Goal: Task Accomplishment & Management: Complete application form

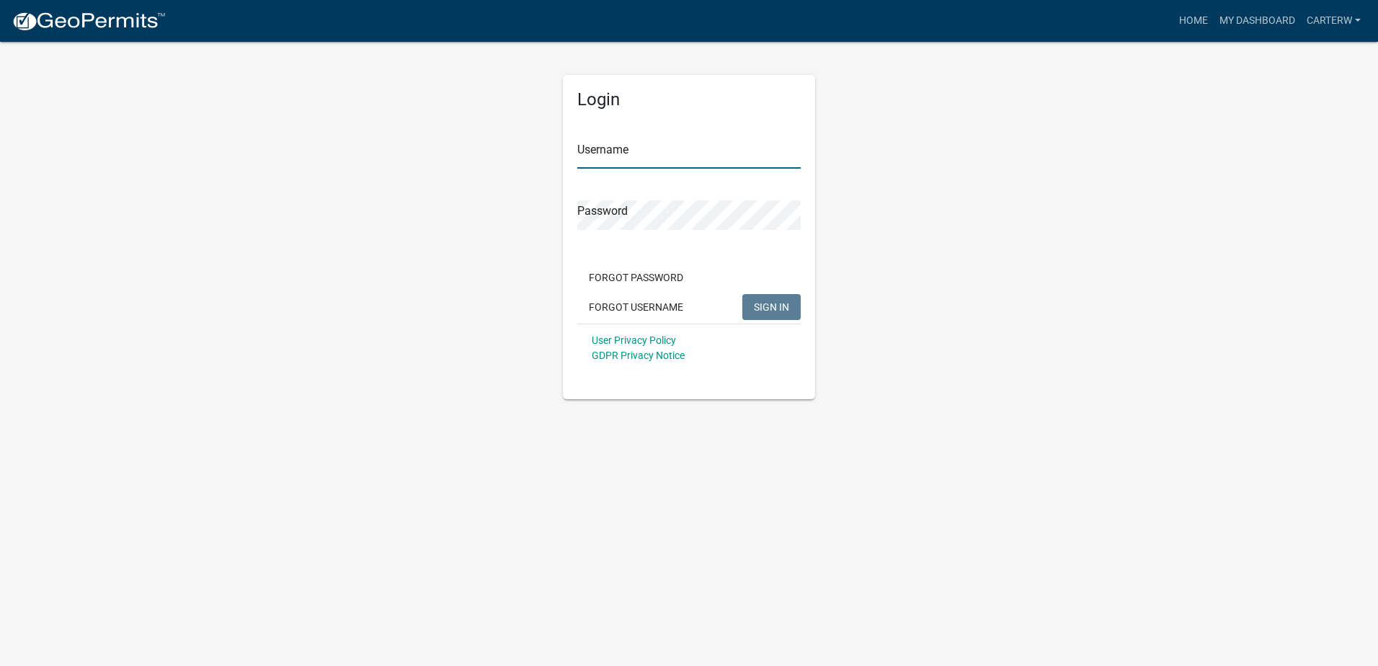
type input "CarterW"
click at [766, 307] on span "SIGN IN" at bounding box center [771, 307] width 35 height 12
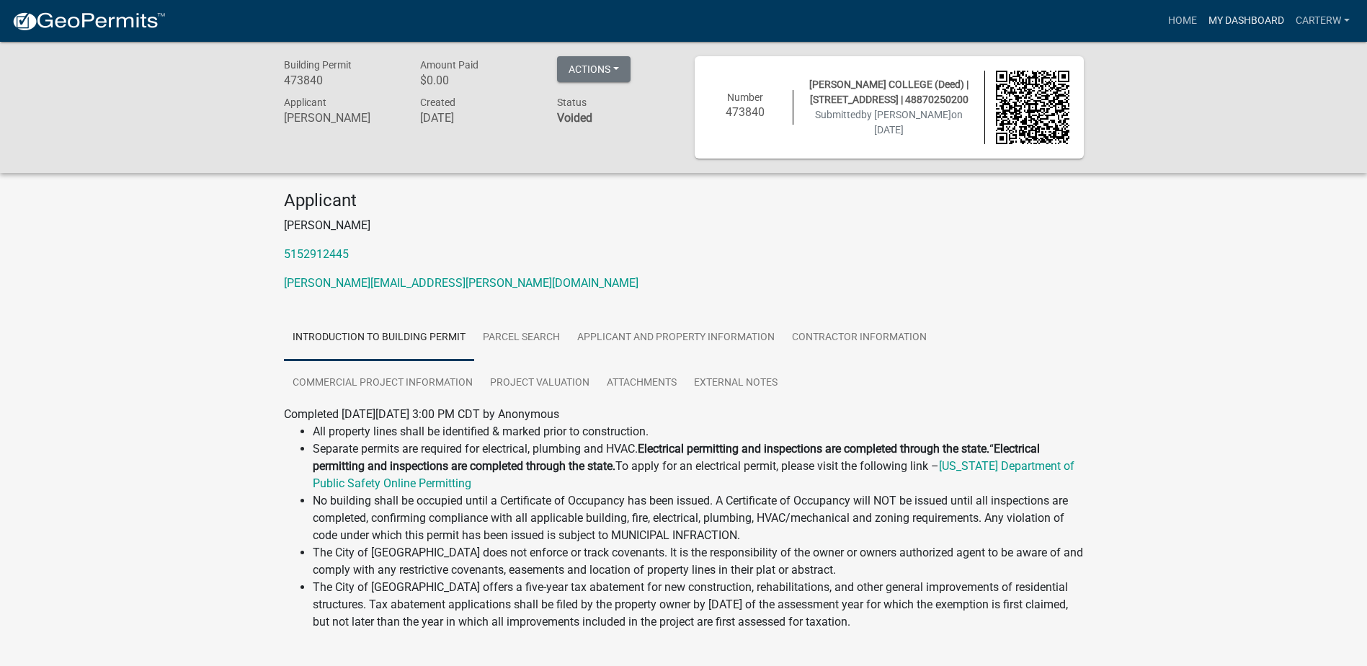
click at [1267, 18] on link "My Dashboard" at bounding box center [1246, 20] width 87 height 27
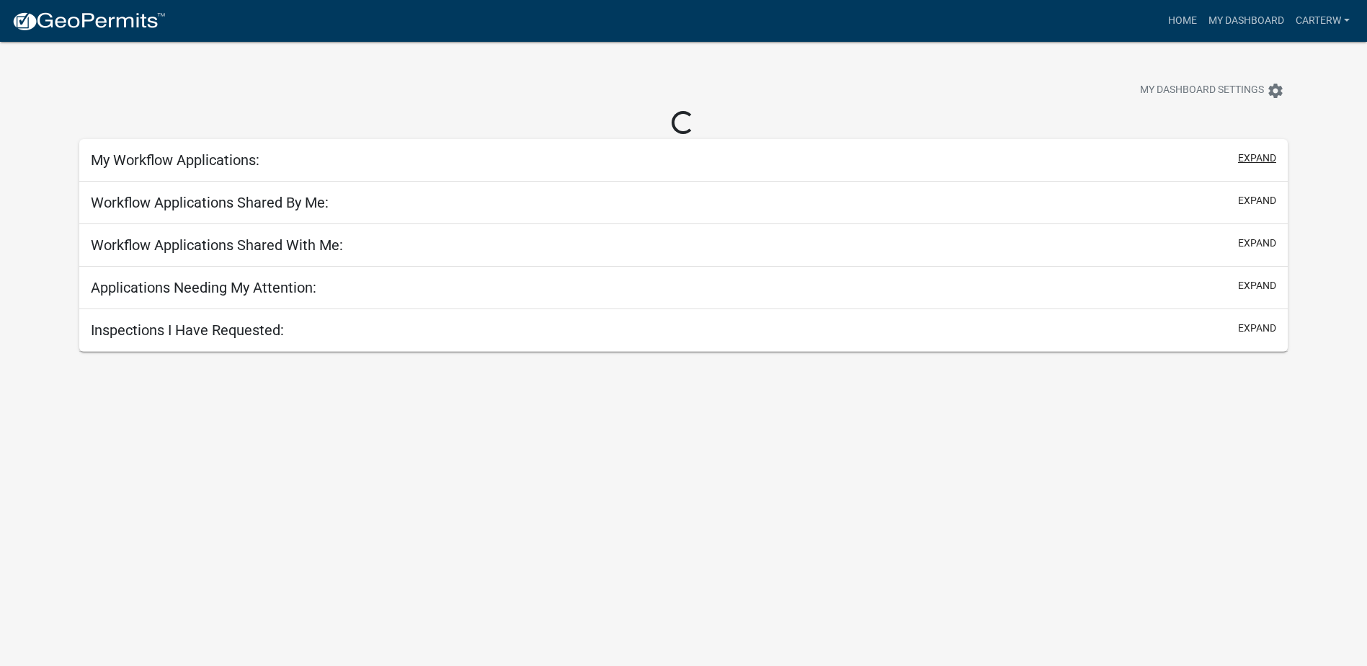
click at [1264, 159] on button "expand" at bounding box center [1257, 158] width 38 height 15
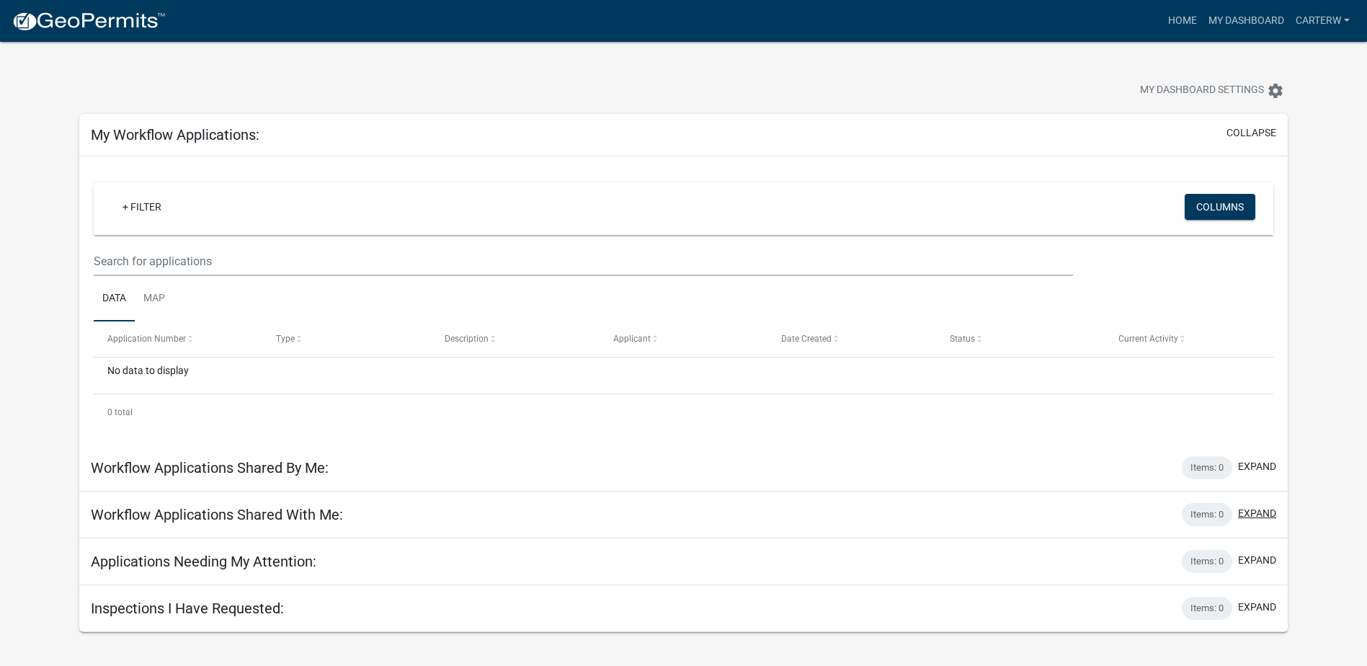
click at [1262, 512] on button "expand" at bounding box center [1257, 513] width 38 height 15
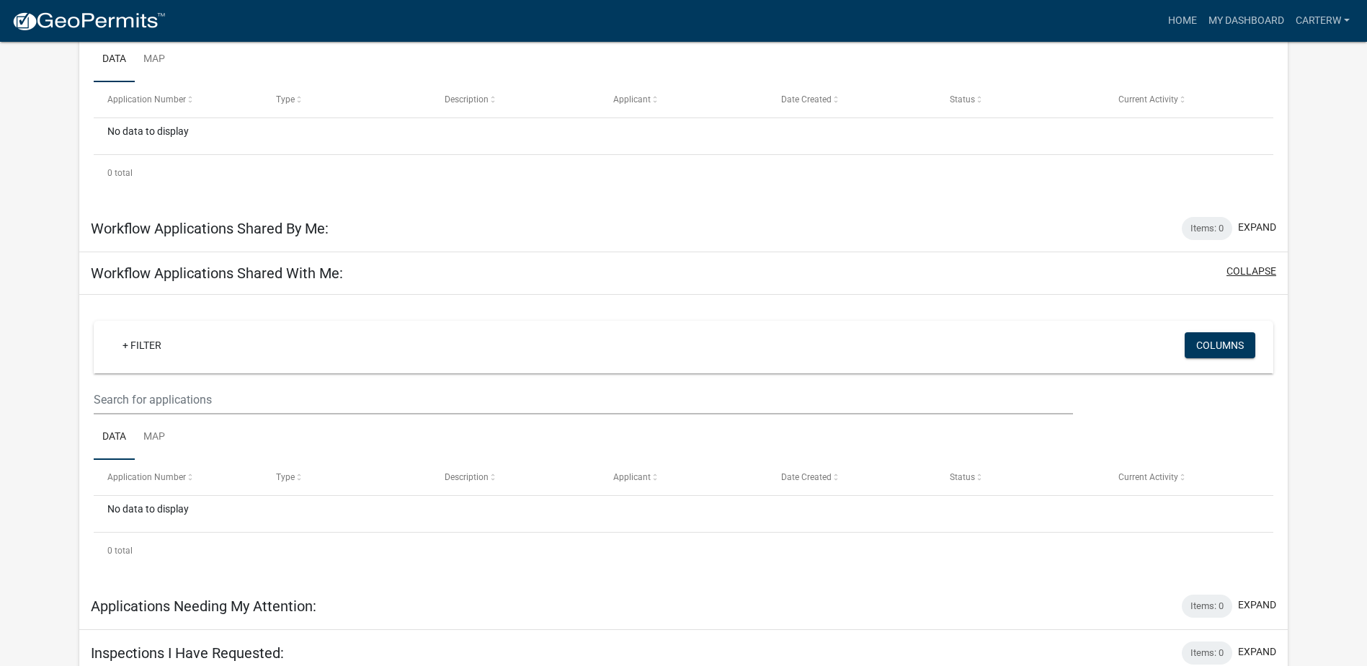
scroll to position [250, 0]
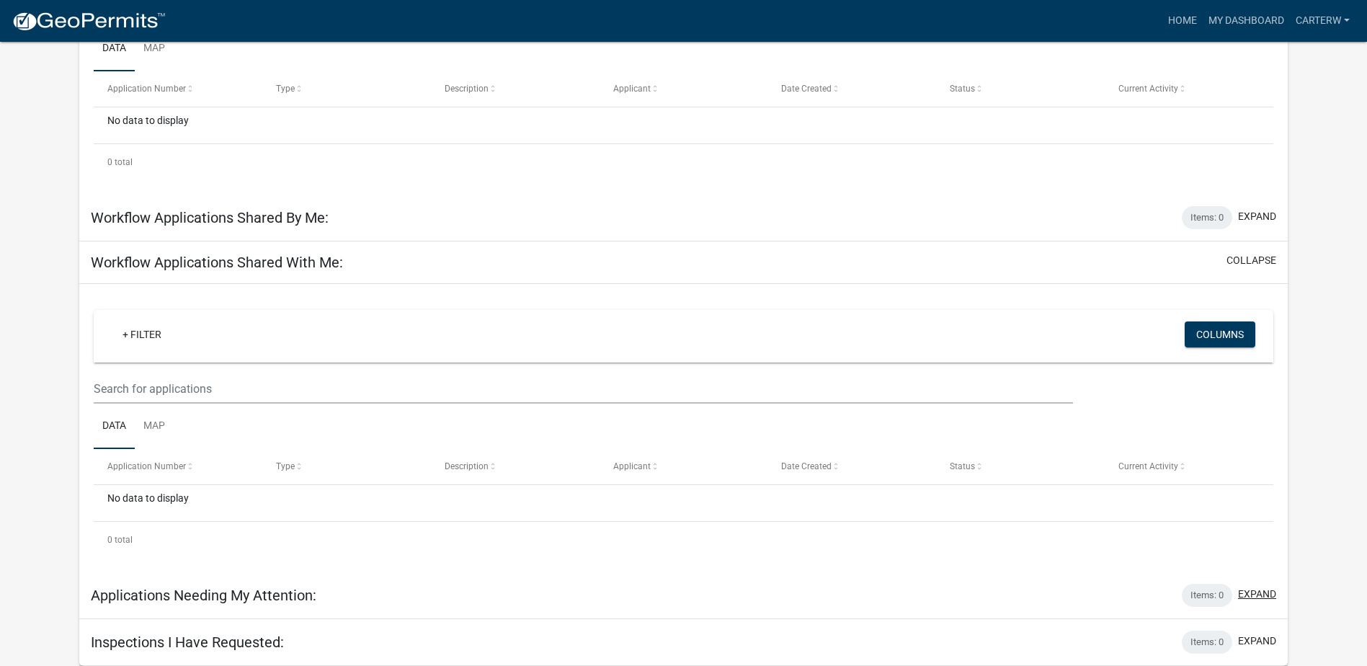
click at [1265, 588] on button "expand" at bounding box center [1257, 594] width 38 height 15
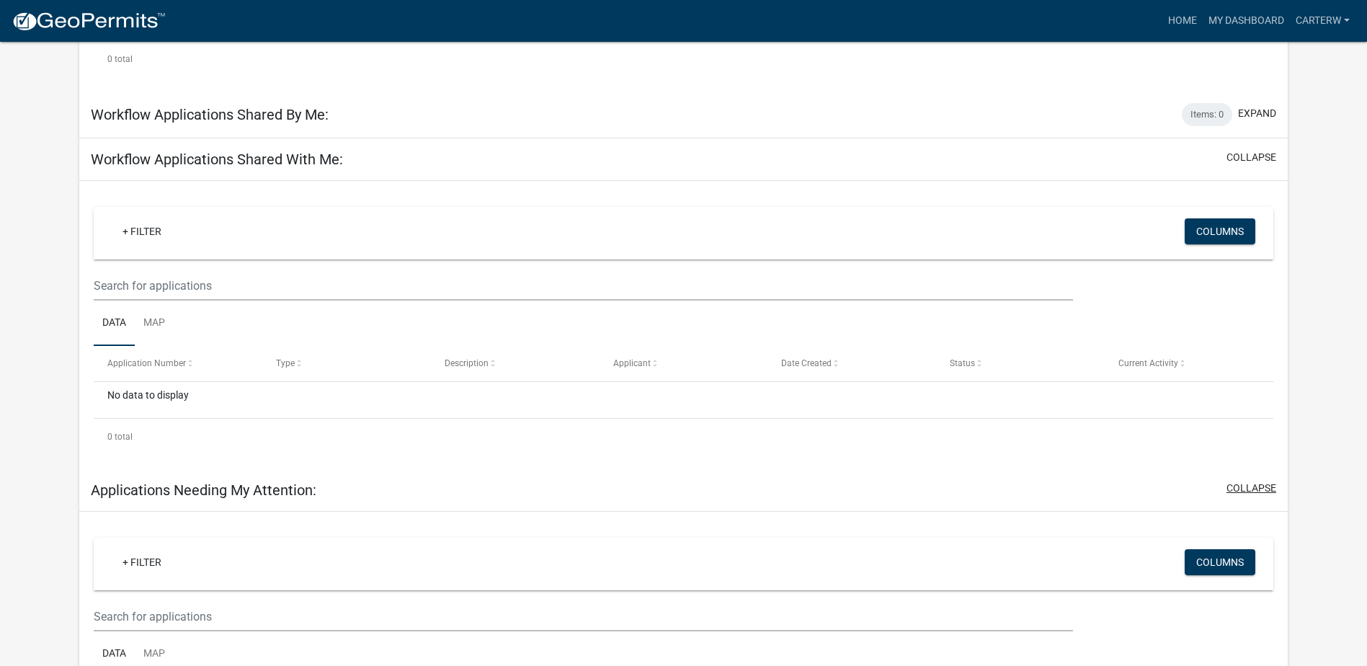
scroll to position [534, 0]
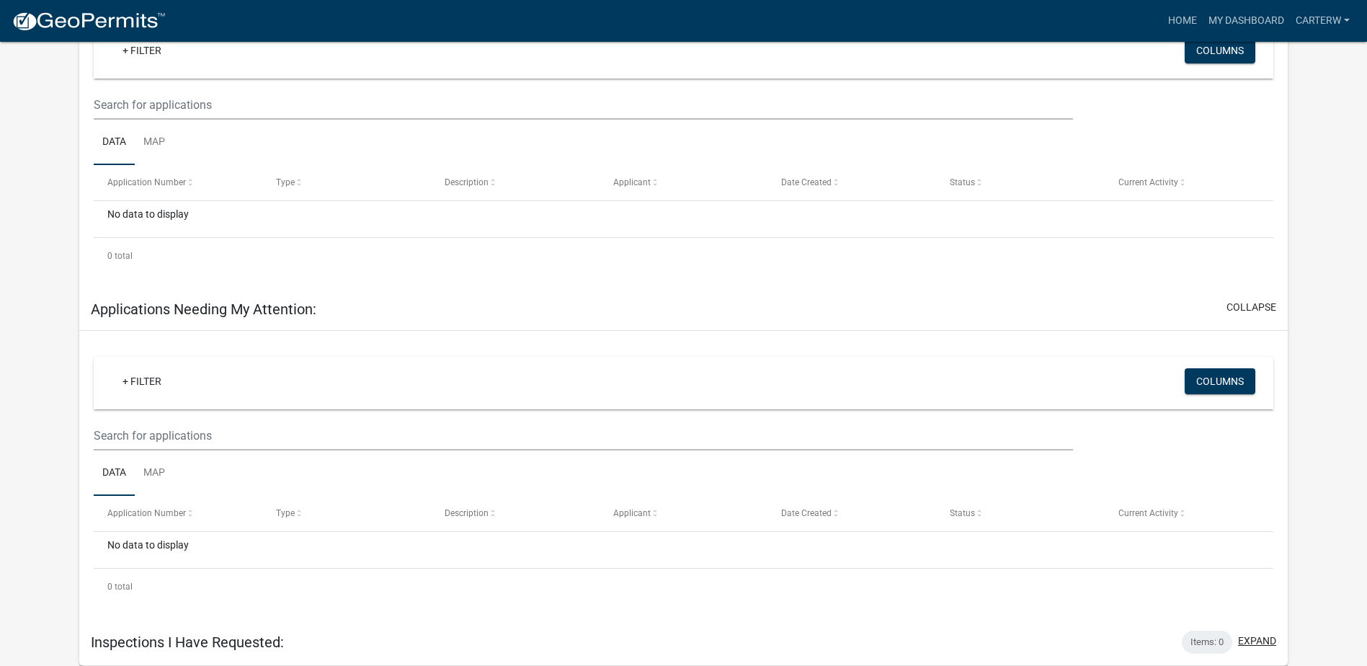
click at [1253, 637] on button "expand" at bounding box center [1257, 641] width 38 height 15
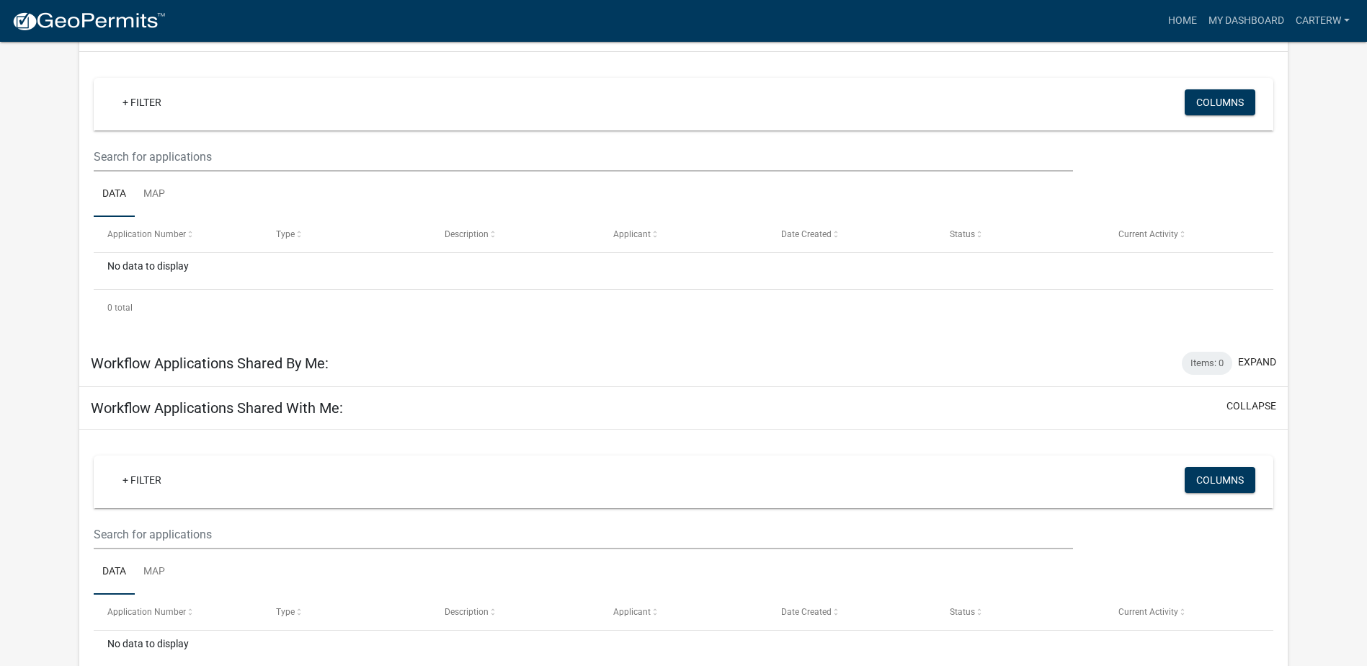
scroll to position [0, 0]
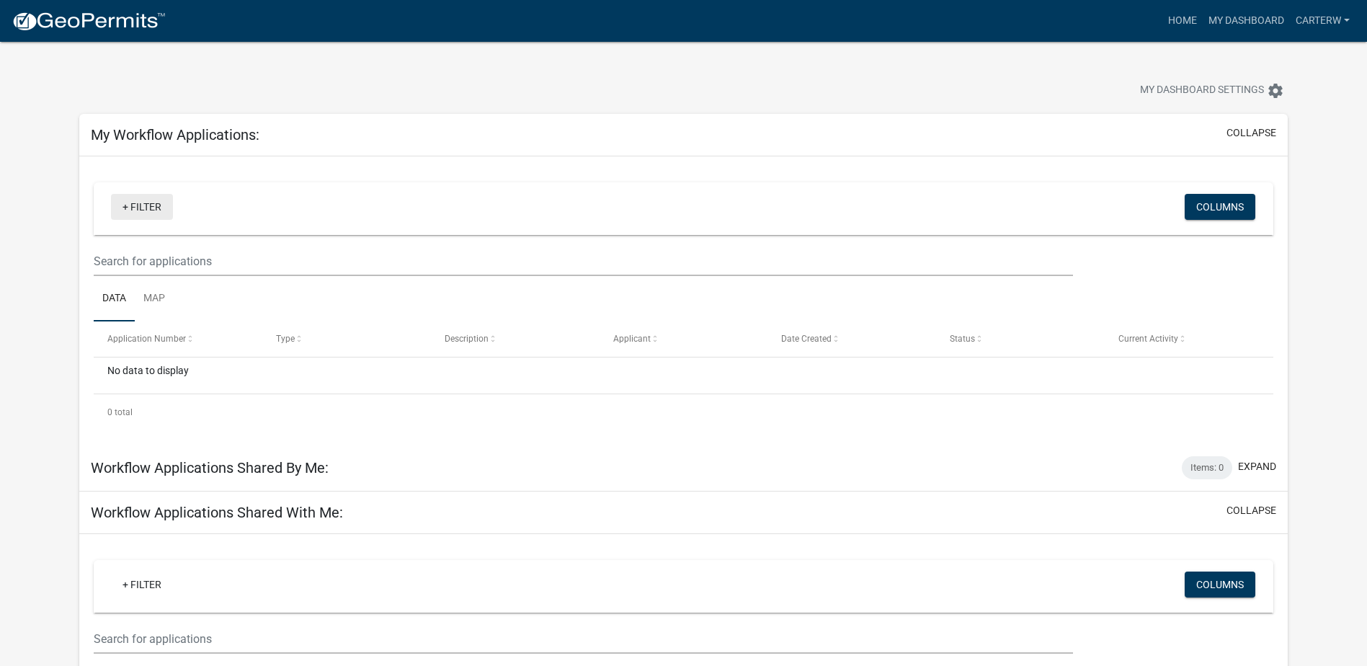
click at [141, 209] on link "+ Filter" at bounding box center [142, 207] width 62 height 26
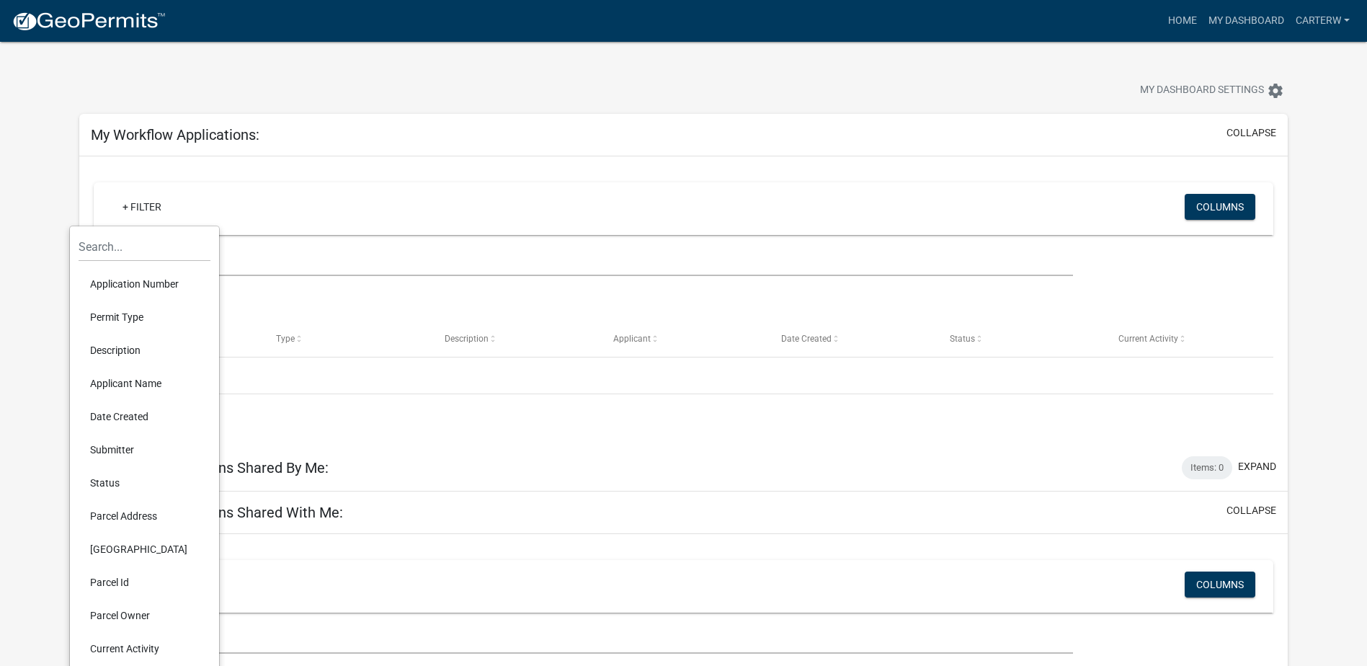
click at [157, 286] on li "Application Number" at bounding box center [145, 283] width 132 height 33
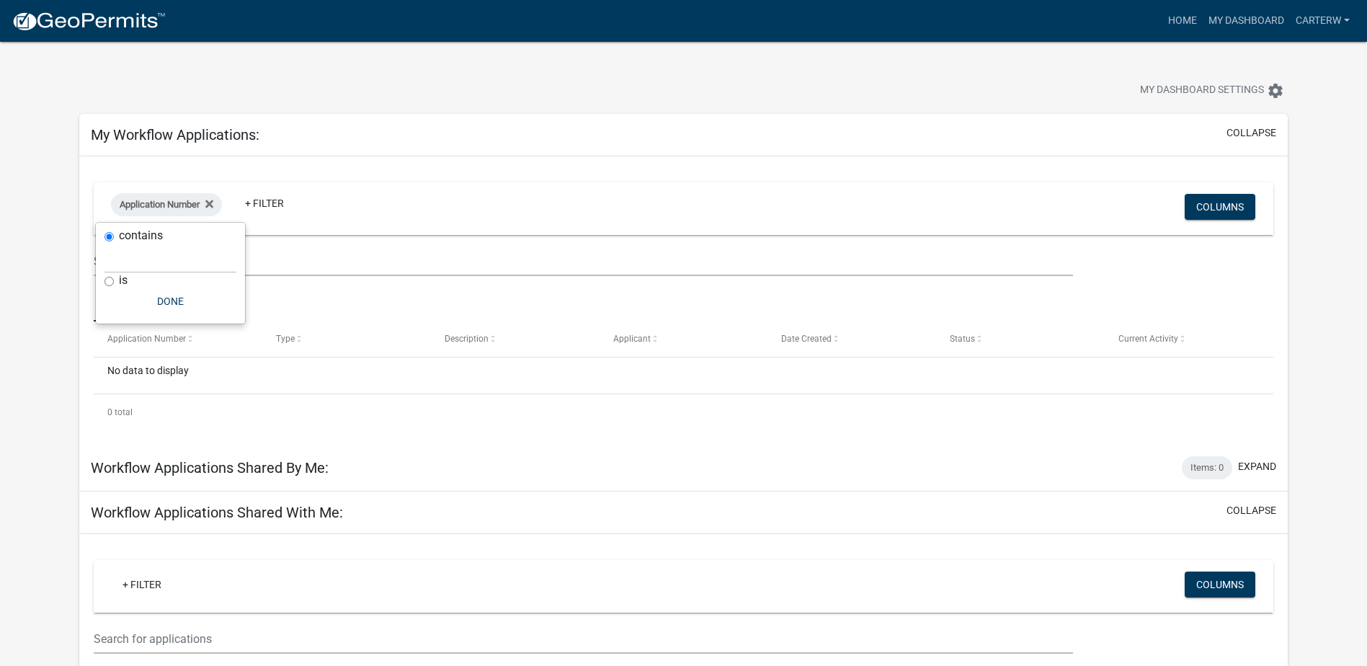
click at [451, 203] on div "Application Number + Filter" at bounding box center [489, 208] width 779 height 37
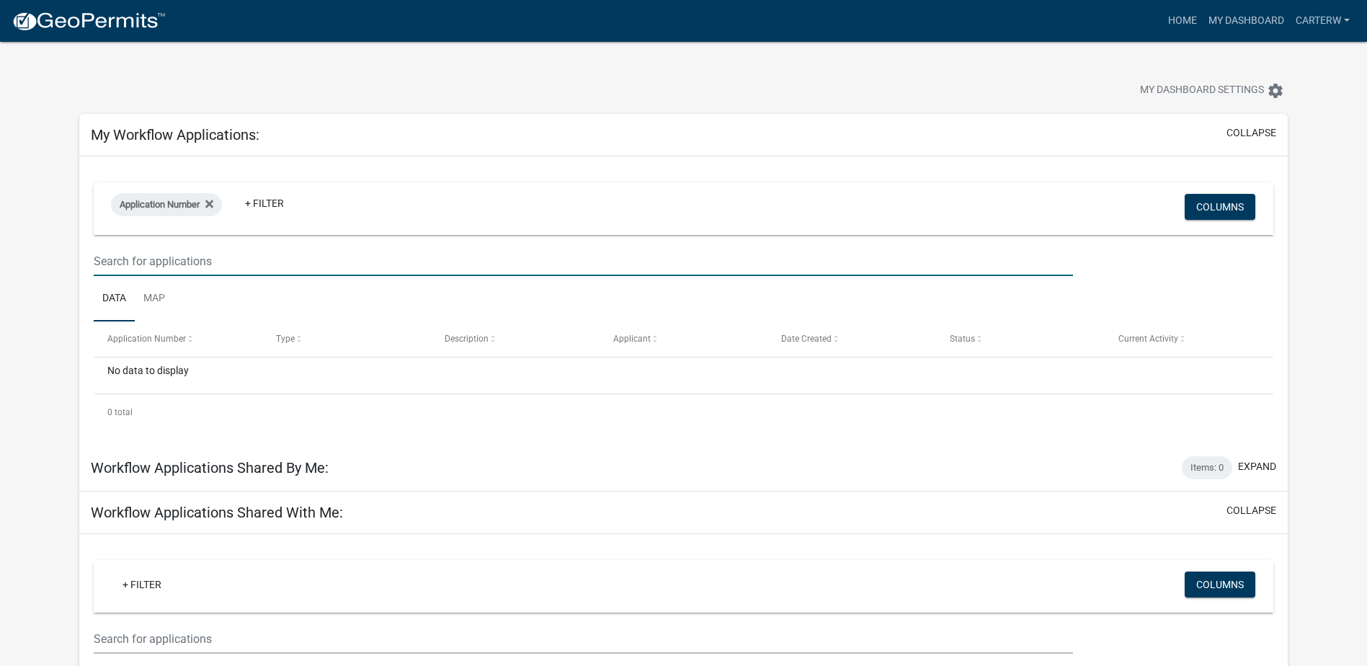
click at [244, 256] on input "text" at bounding box center [584, 262] width 980 height 30
click at [1187, 25] on link "Home" at bounding box center [1183, 20] width 40 height 27
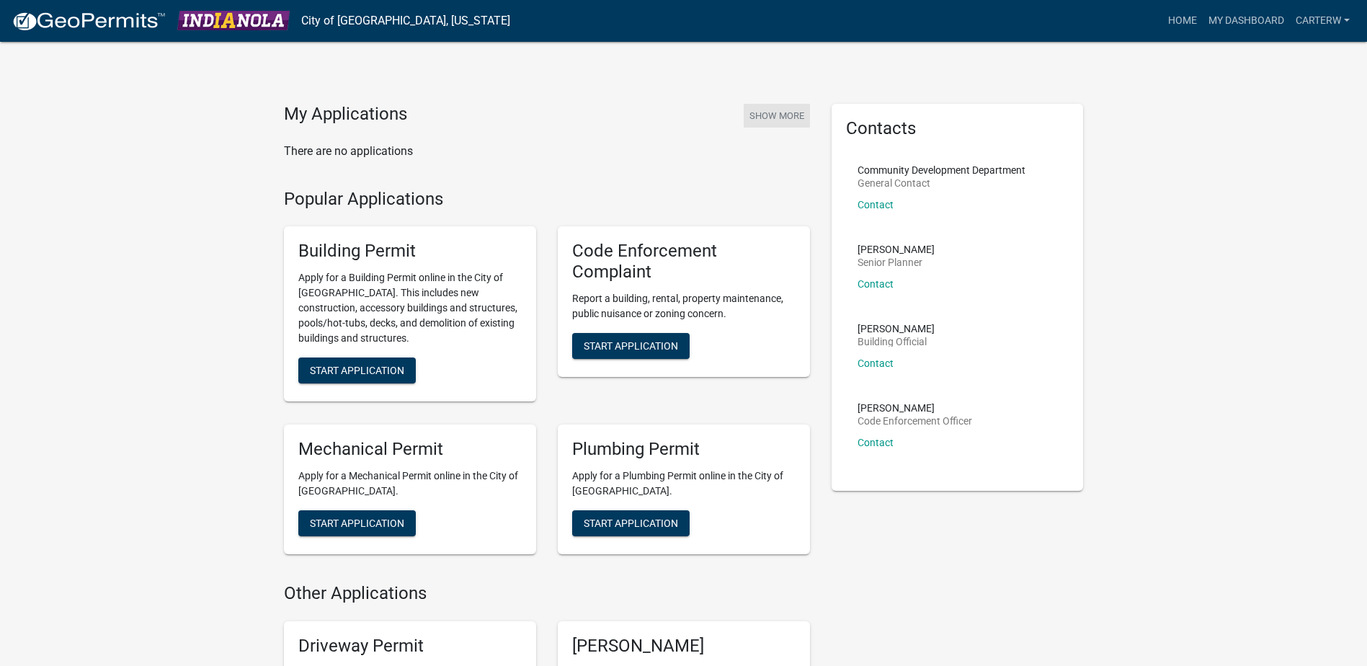
click at [777, 106] on button "Show More" at bounding box center [777, 116] width 66 height 24
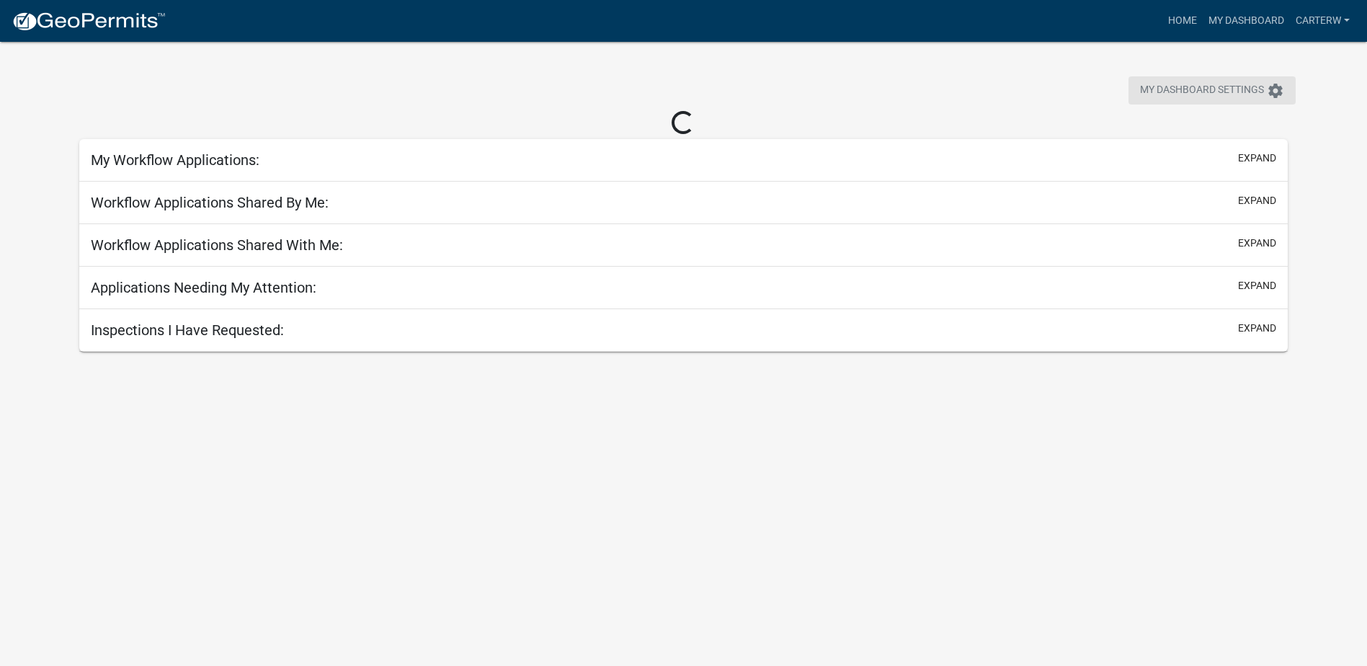
click at [1239, 92] on span "My Dashboard Settings" at bounding box center [1202, 90] width 124 height 17
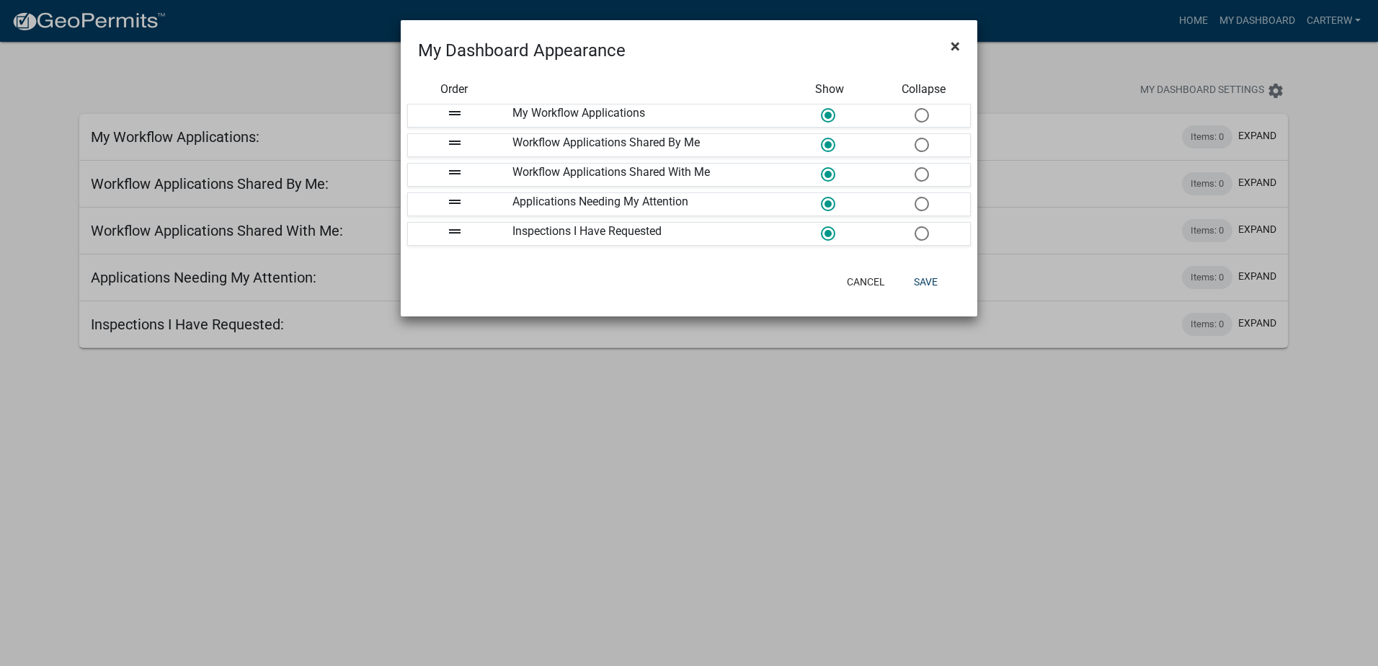
click at [954, 45] on span "×" at bounding box center [955, 46] width 9 height 20
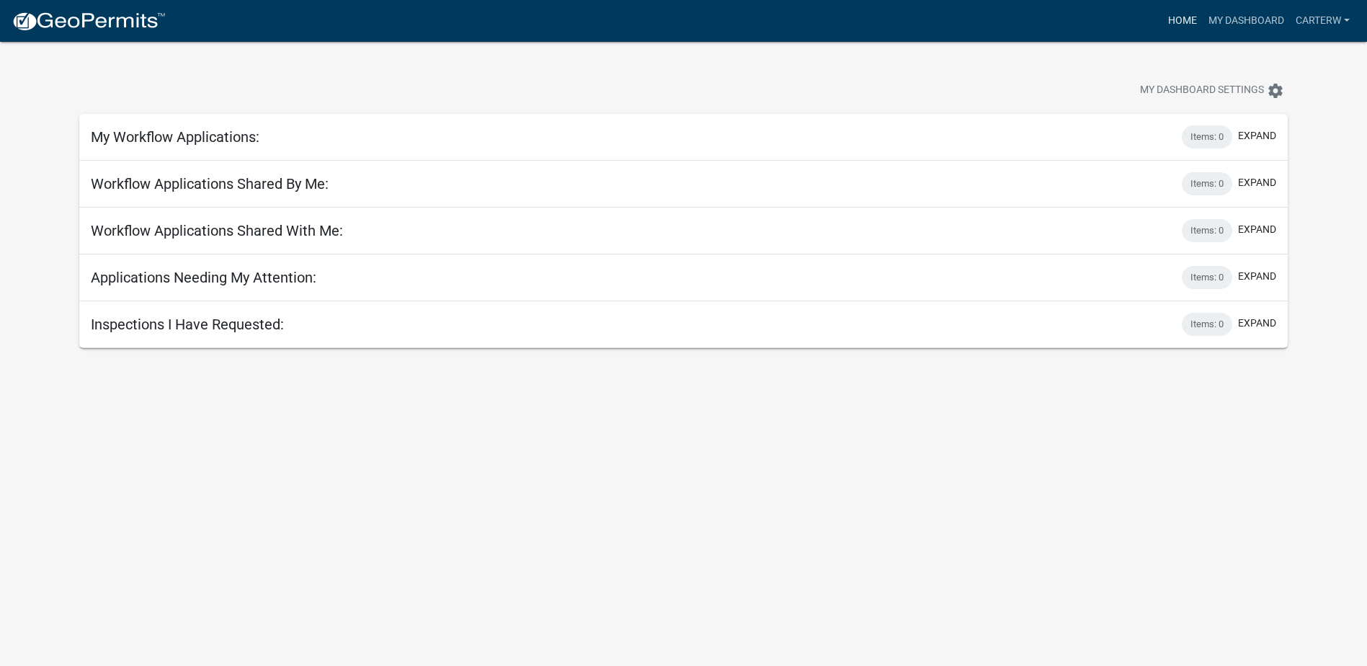
click at [1187, 22] on link "Home" at bounding box center [1183, 20] width 40 height 27
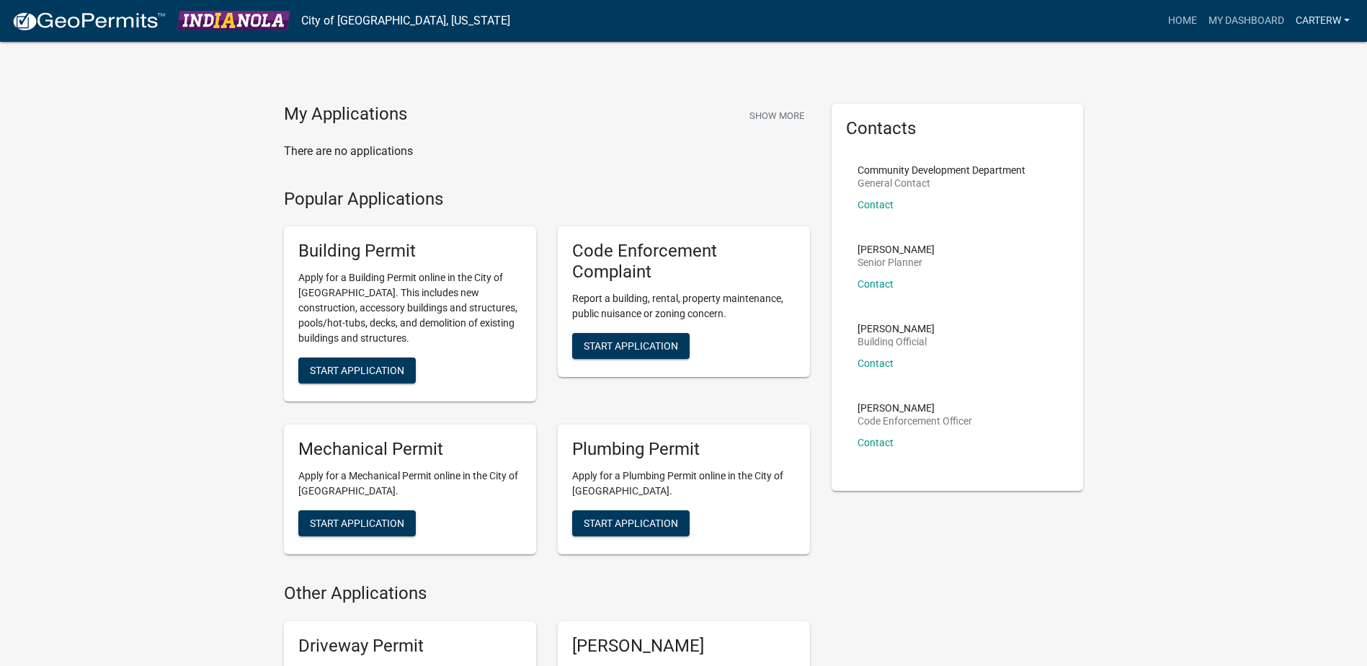
click at [1342, 23] on link "CarterW" at bounding box center [1323, 20] width 66 height 27
click at [1320, 43] on link "Account" at bounding box center [1298, 59] width 115 height 35
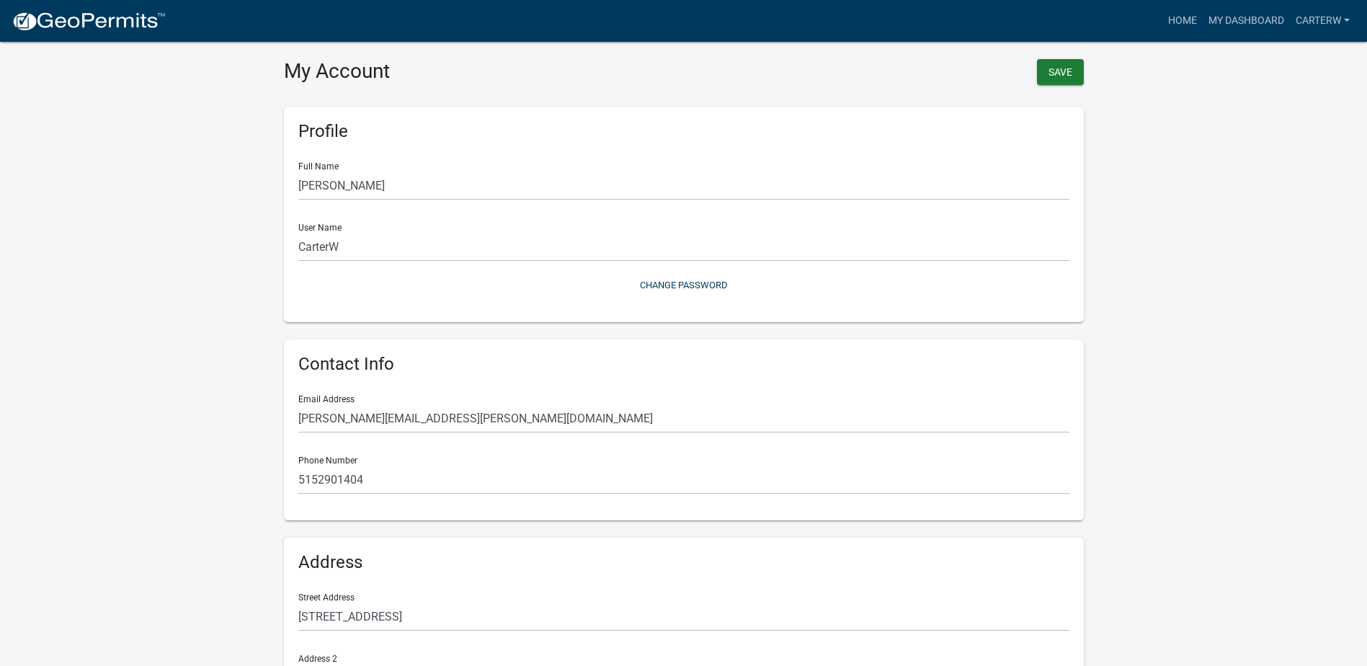
click at [91, 25] on img at bounding box center [89, 22] width 154 height 22
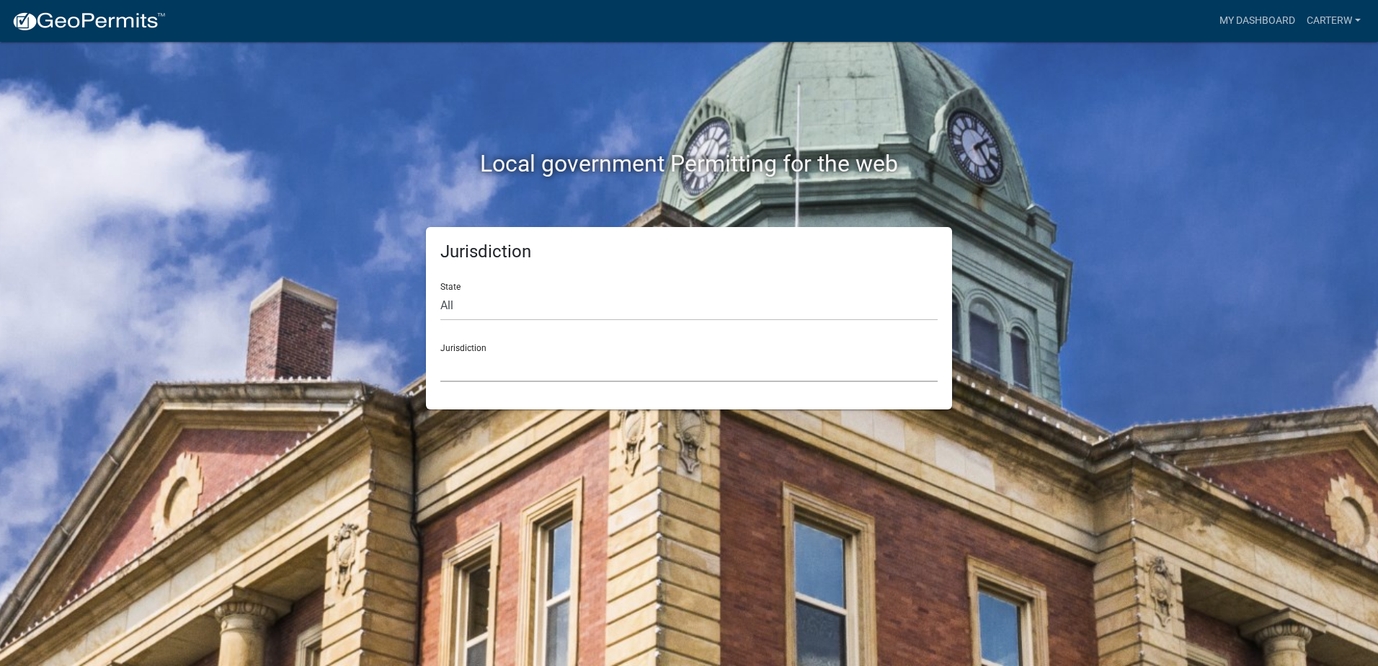
click at [492, 373] on select "[GEOGRAPHIC_DATA], [US_STATE] [GEOGRAPHIC_DATA], [US_STATE][PERSON_NAME][GEOGRA…" at bounding box center [688, 368] width 497 height 30
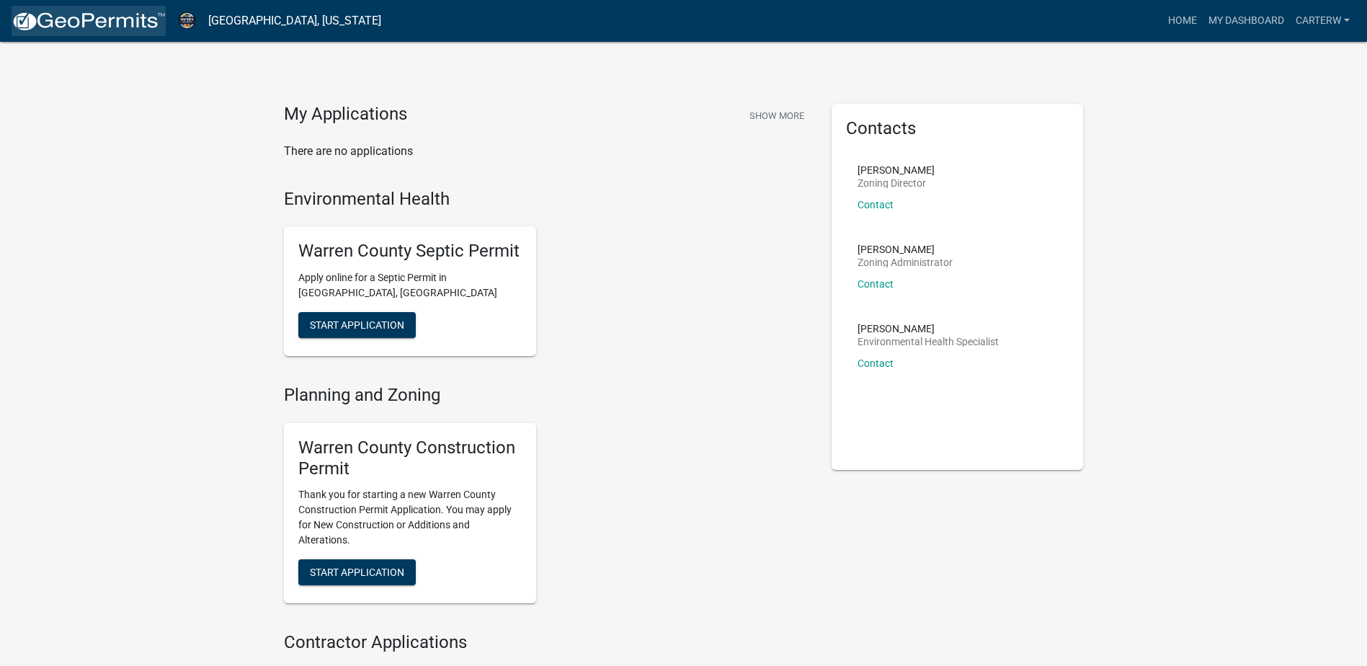
click at [49, 14] on img at bounding box center [89, 22] width 154 height 22
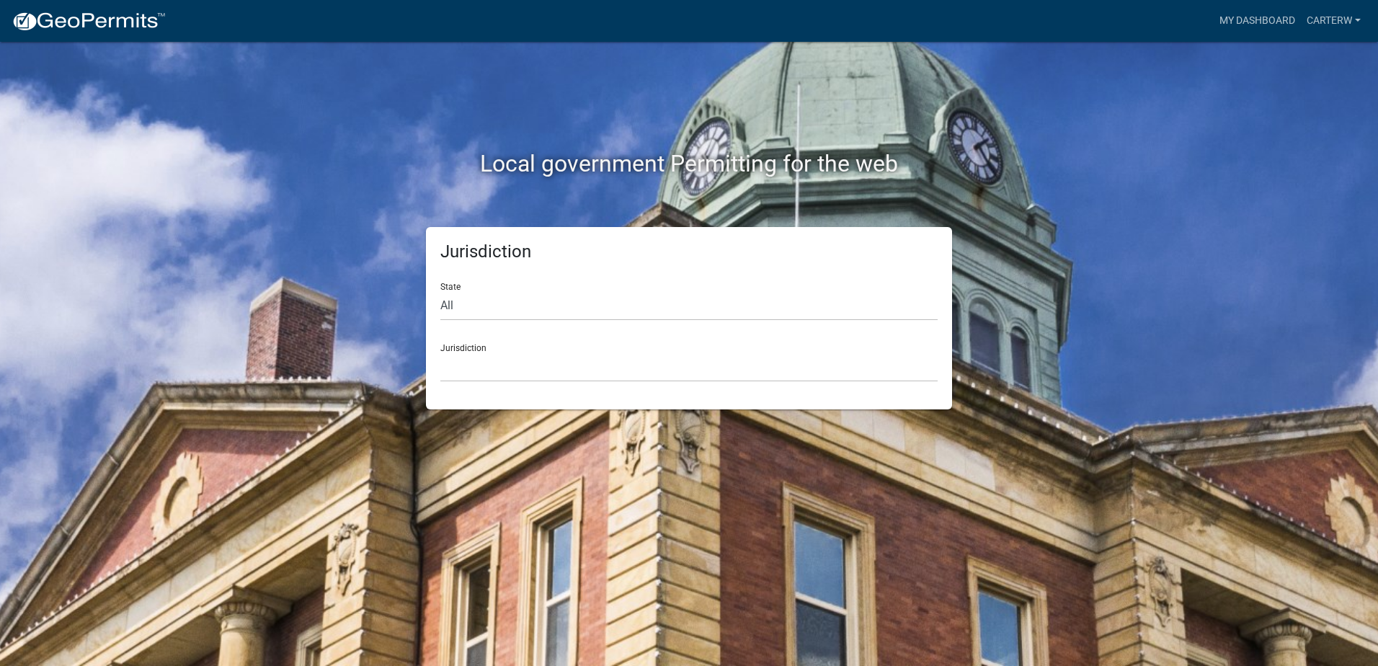
click at [631, 272] on div "State All [US_STATE] [US_STATE] [US_STATE] [US_STATE] [US_STATE] [US_STATE] [US…" at bounding box center [688, 296] width 497 height 50
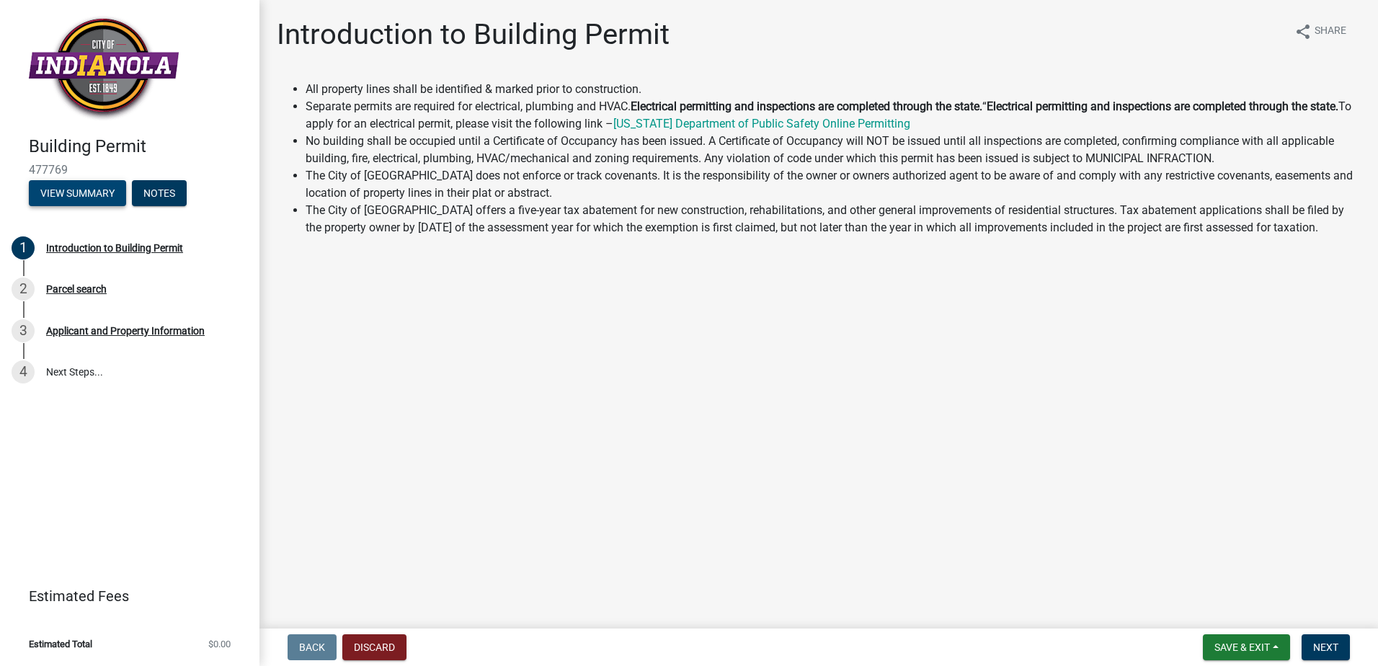
click at [65, 198] on button "View Summary" at bounding box center [77, 193] width 97 height 26
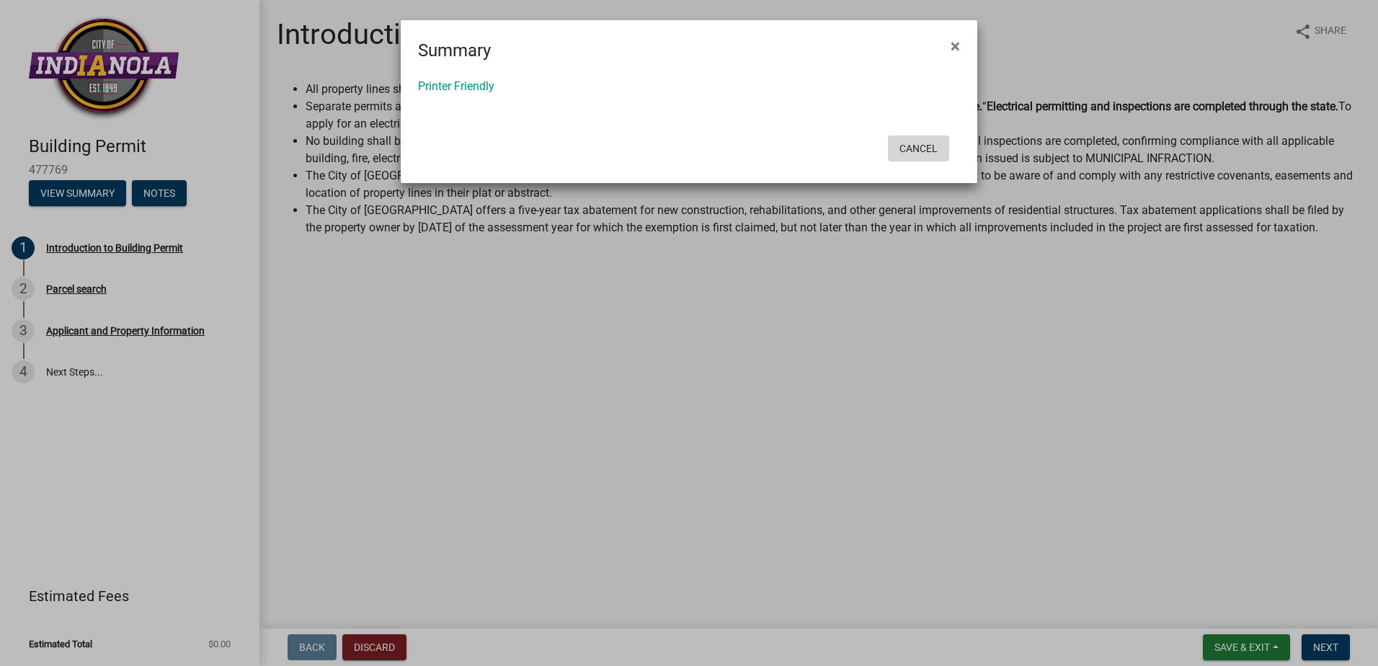
click at [926, 141] on button "Cancel" at bounding box center [918, 149] width 61 height 26
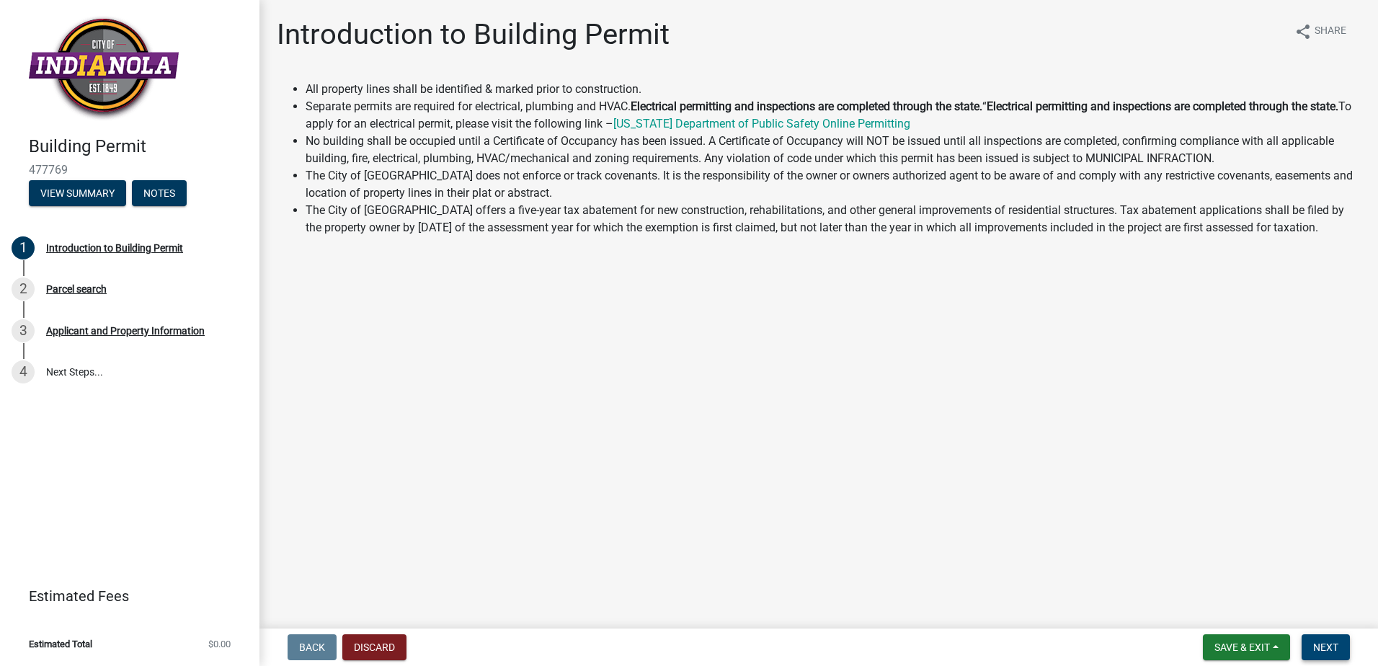
click at [1343, 645] on button "Next" at bounding box center [1326, 647] width 48 height 26
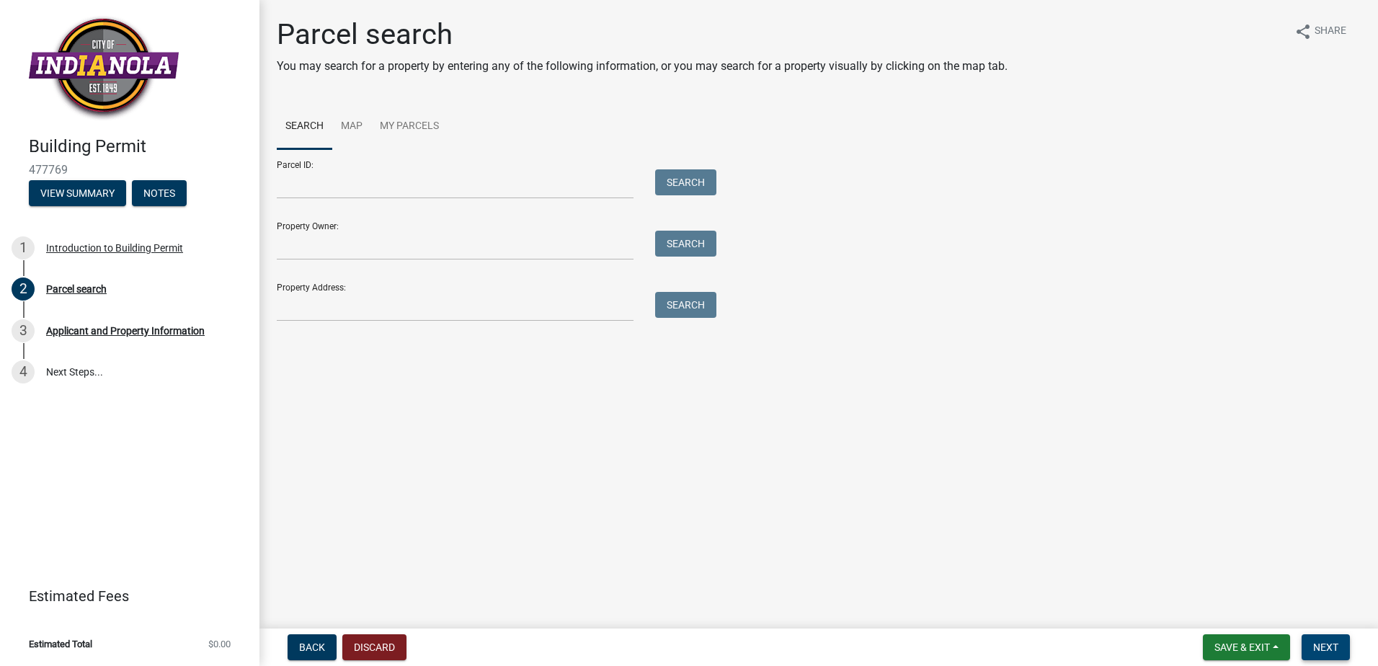
click at [1343, 645] on button "Next" at bounding box center [1326, 647] width 48 height 26
click at [298, 654] on button "Back" at bounding box center [312, 647] width 49 height 26
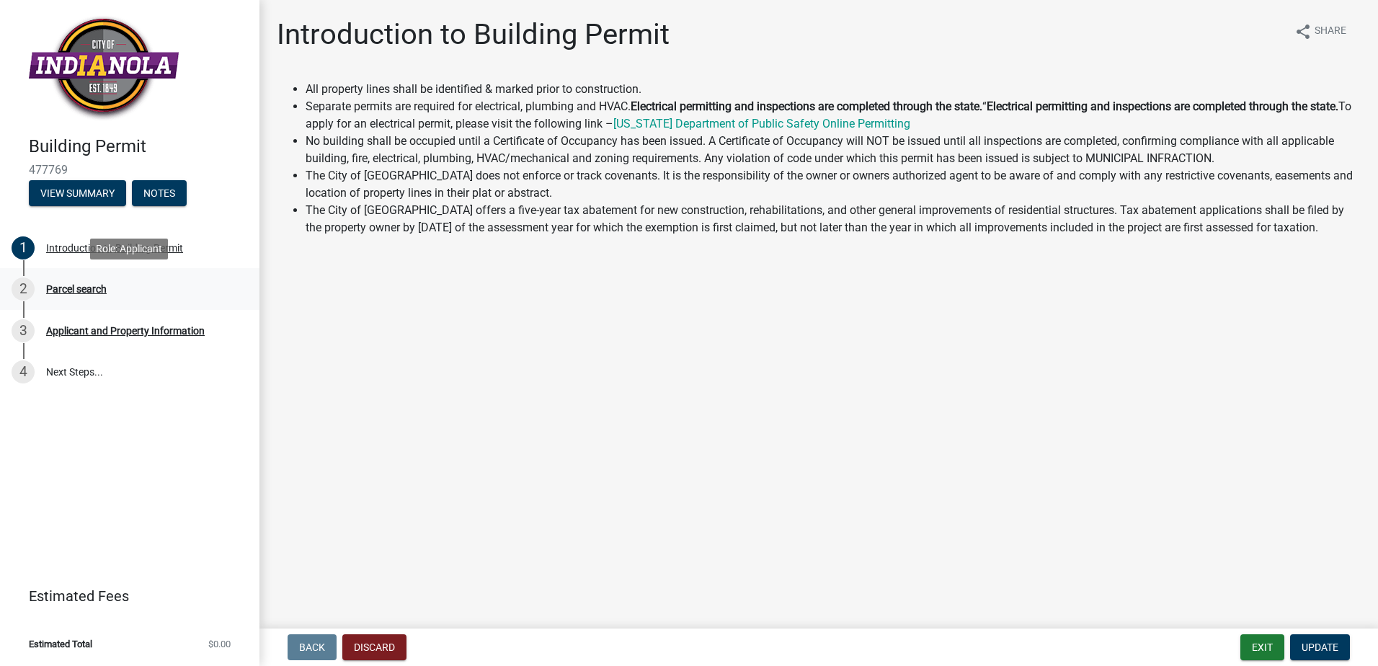
click at [84, 285] on div "Parcel search" at bounding box center [76, 289] width 61 height 10
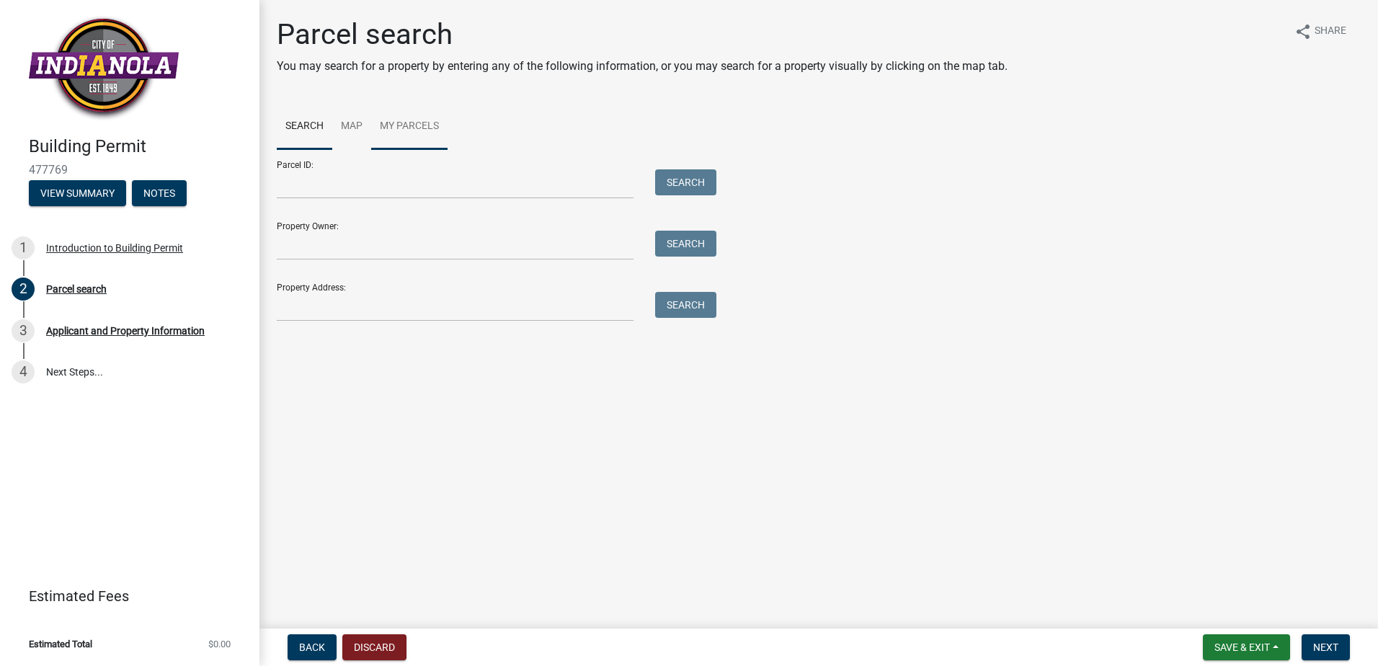
click at [417, 123] on link "My Parcels" at bounding box center [409, 127] width 76 height 46
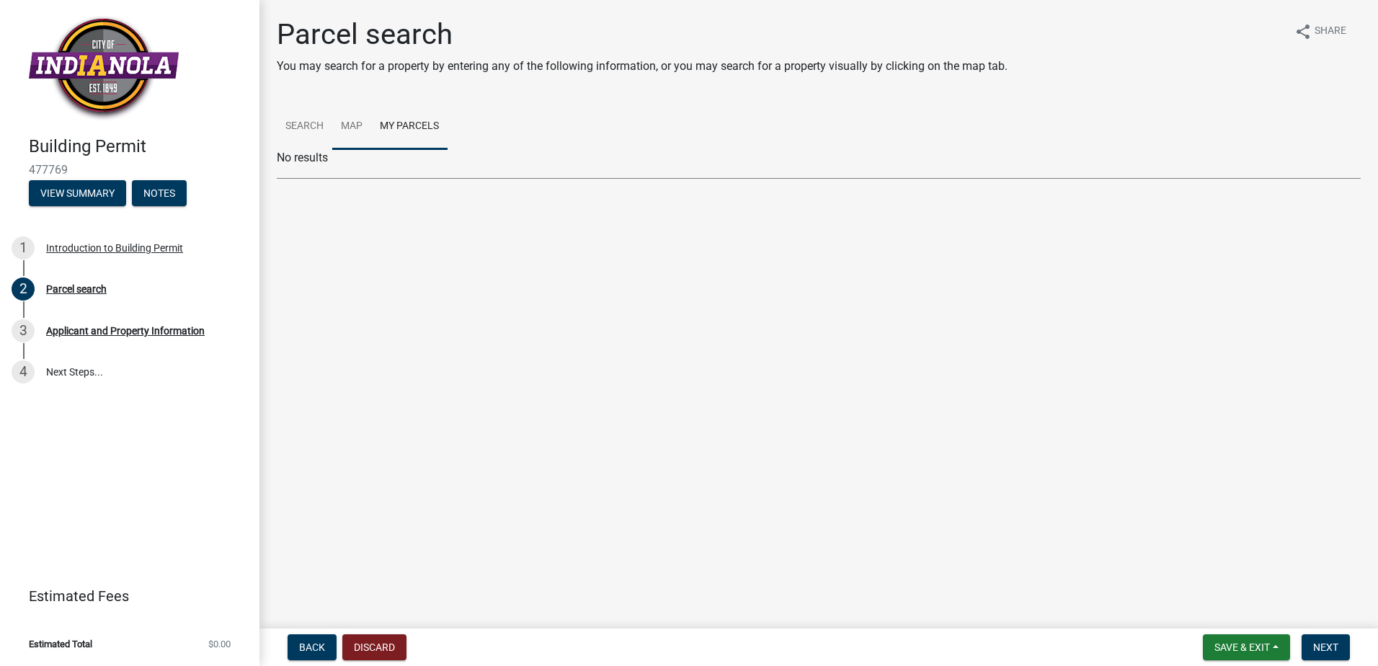
click at [360, 125] on link "Map" at bounding box center [351, 127] width 39 height 46
click at [304, 132] on link "Search" at bounding box center [305, 127] width 56 height 46
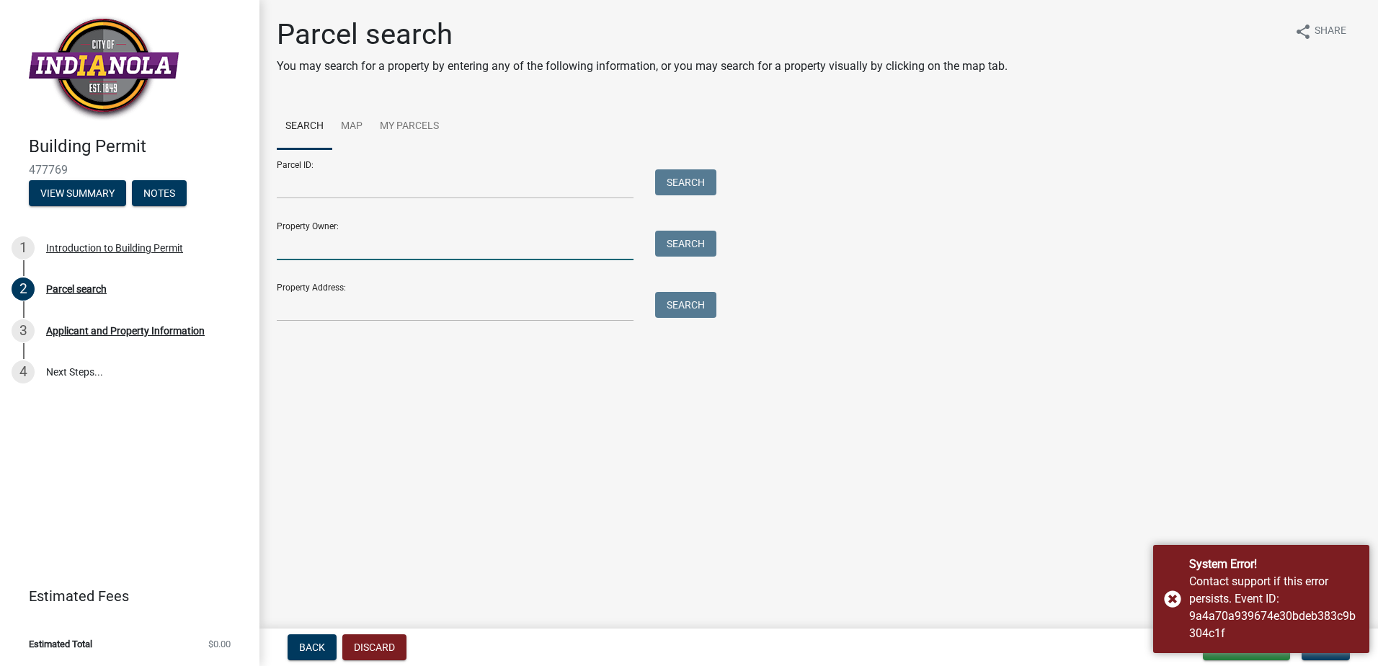
click at [399, 260] on input "Property Owner:" at bounding box center [455, 246] width 357 height 30
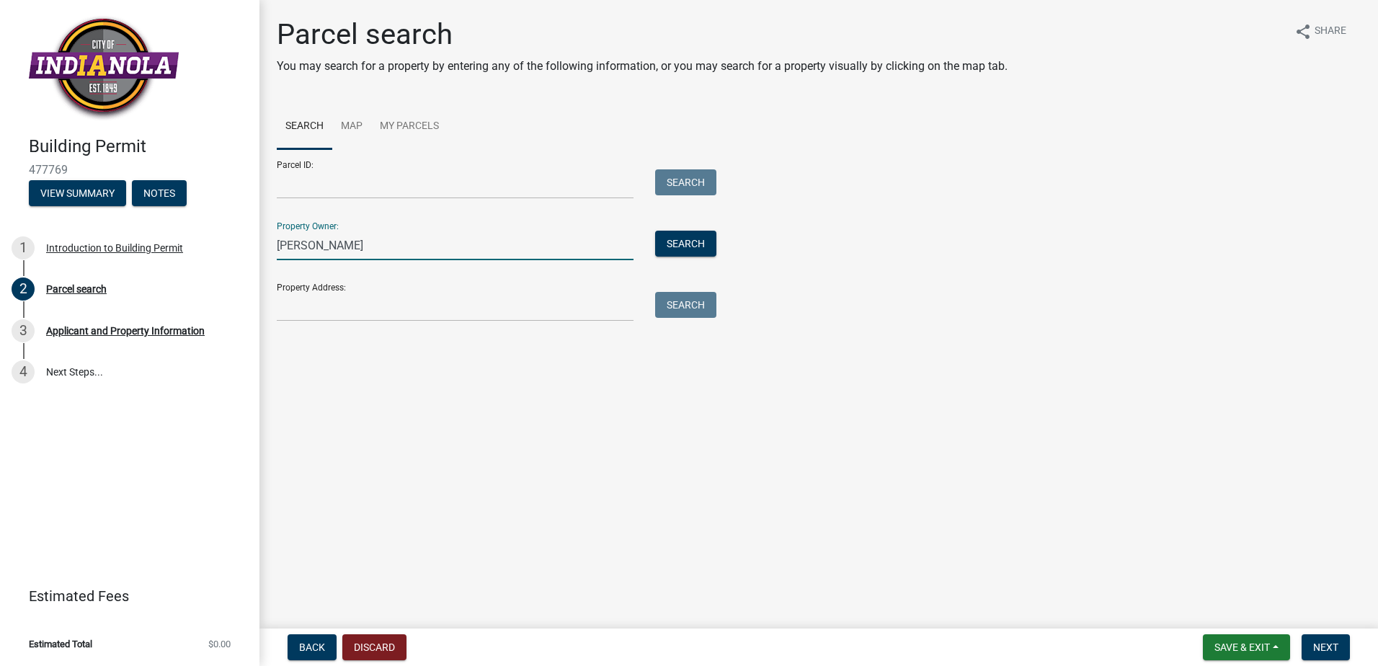
type input "simpson"
click at [699, 250] on button "Search" at bounding box center [685, 244] width 61 height 26
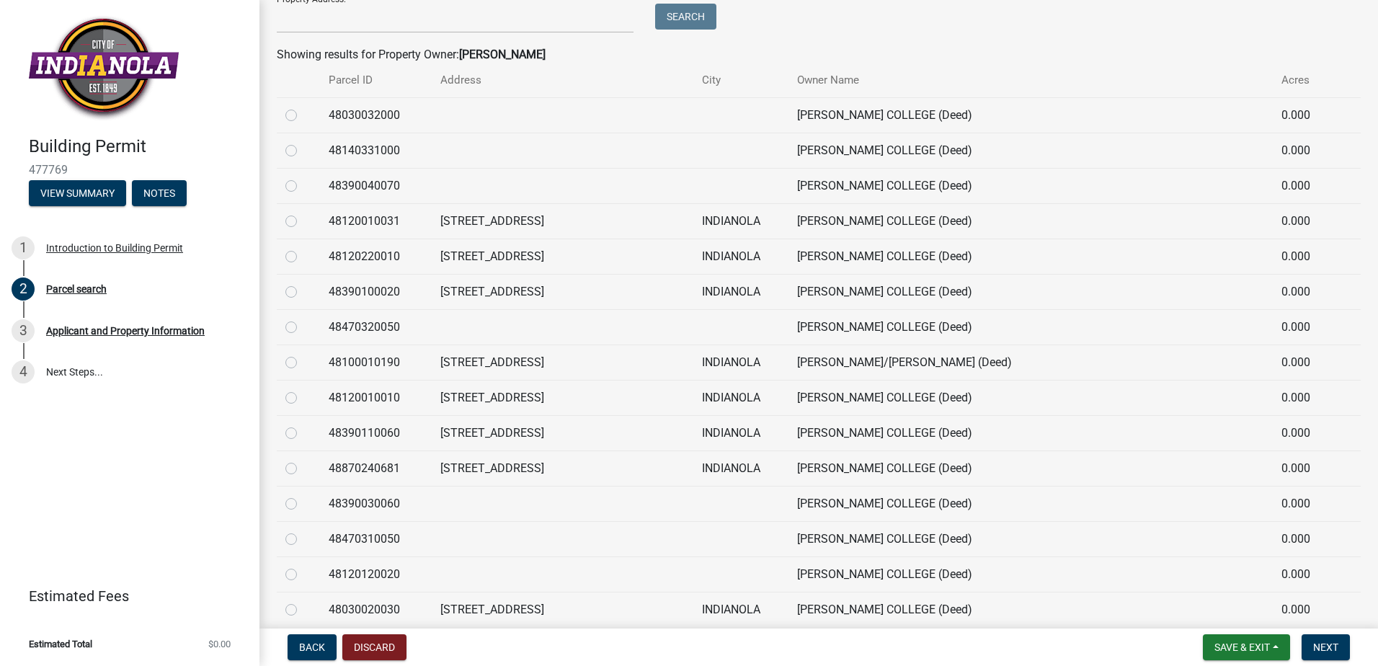
scroll to position [649, 0]
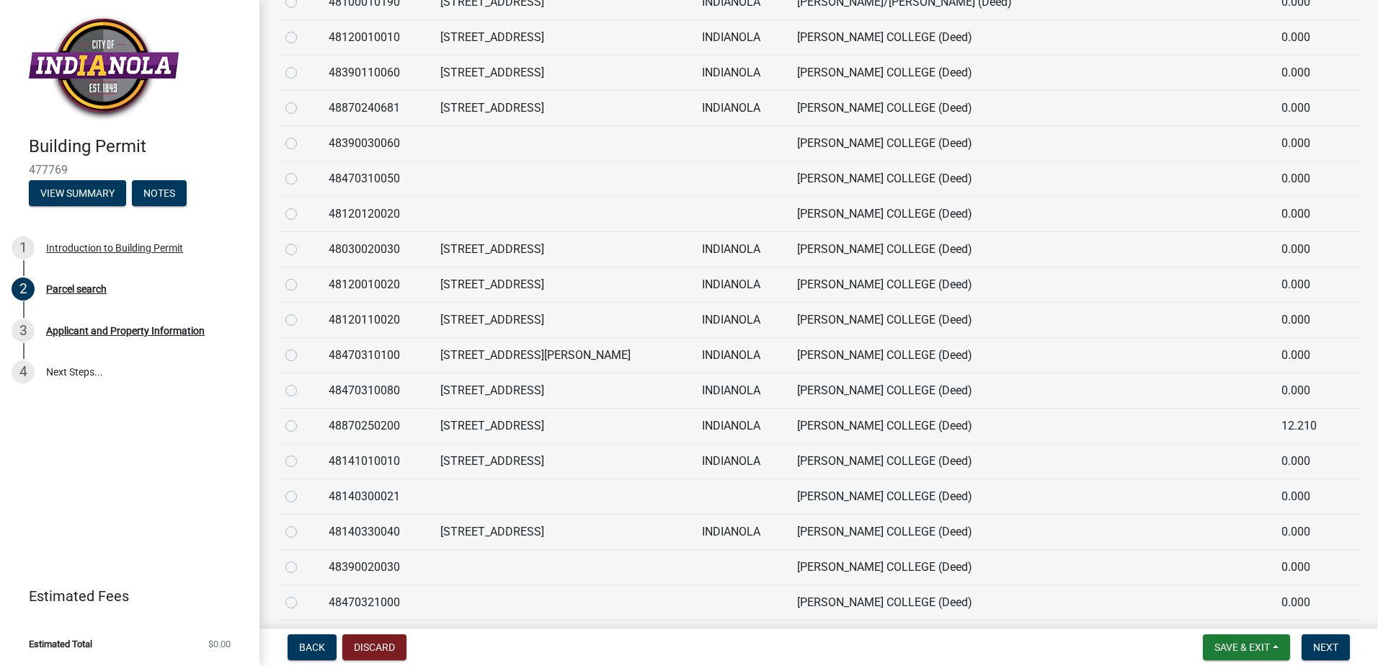
click at [303, 417] on label at bounding box center [303, 417] width 0 height 0
click at [303, 427] on input "radio" at bounding box center [307, 421] width 9 height 9
radio input "true"
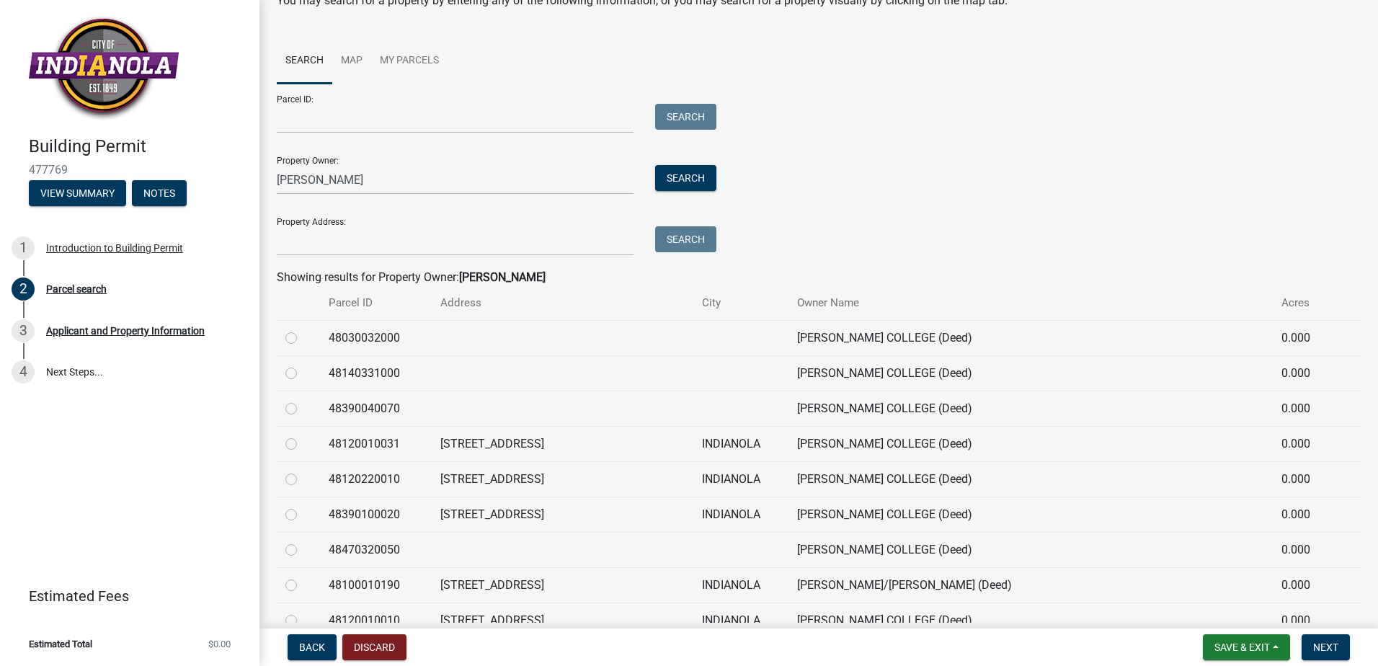
scroll to position [0, 0]
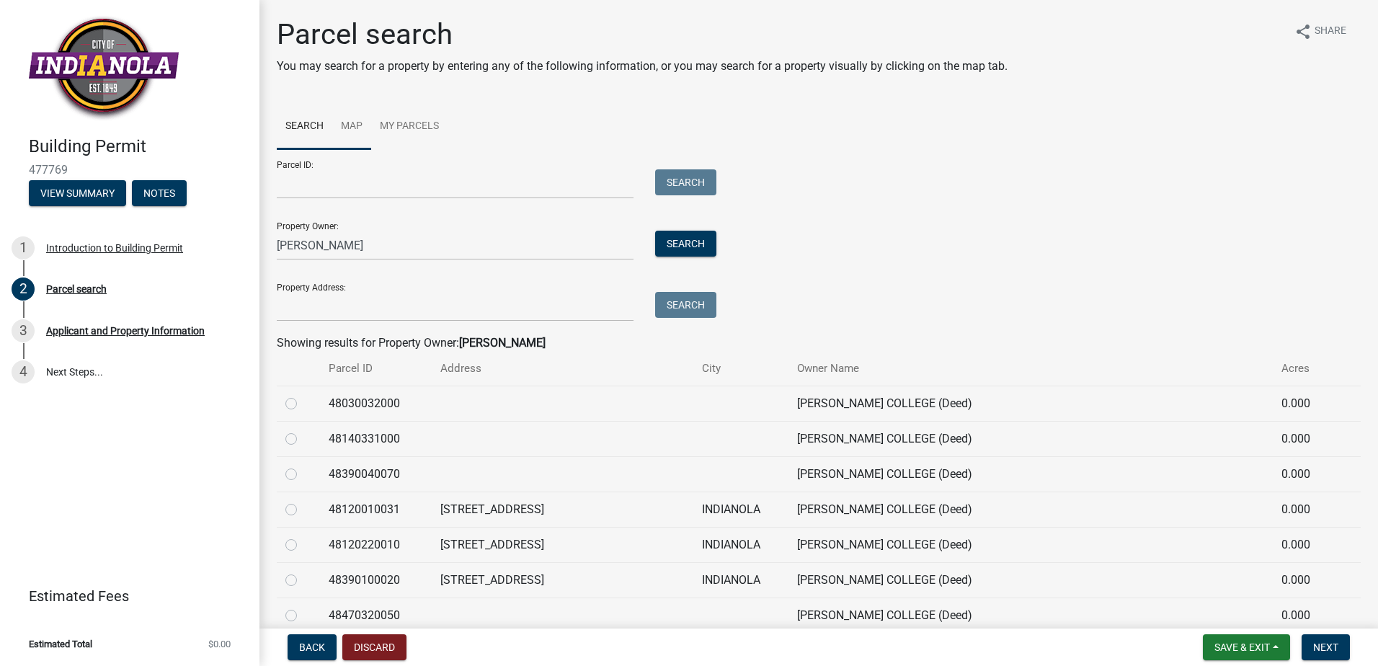
click at [338, 116] on link "Map" at bounding box center [351, 127] width 39 height 46
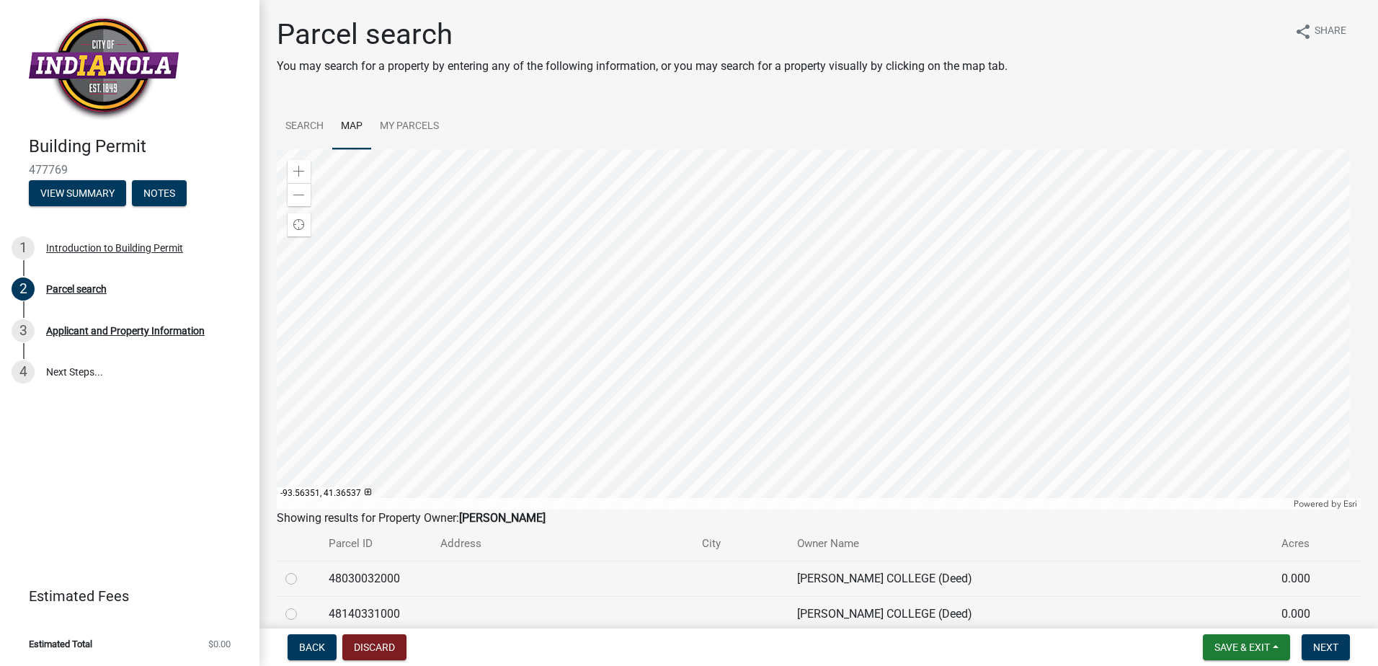
click at [825, 334] on div at bounding box center [819, 329] width 1084 height 360
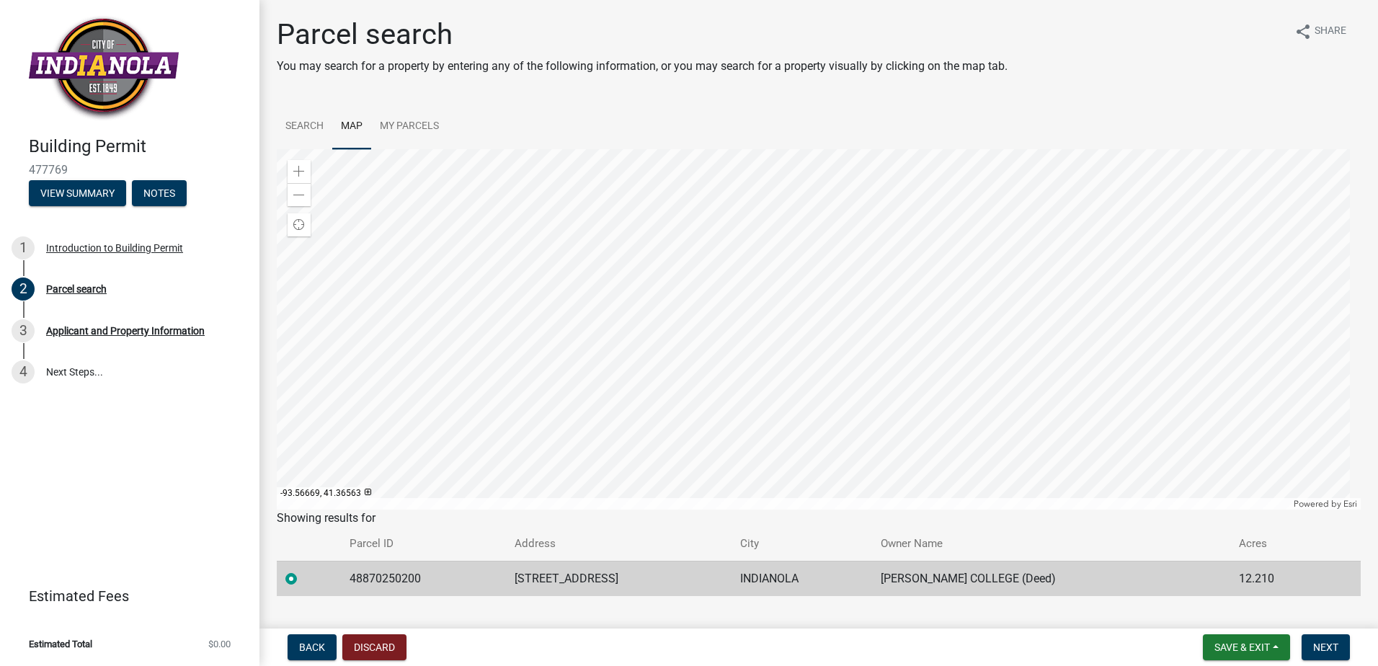
click at [303, 570] on label at bounding box center [303, 570] width 0 height 0
click at [303, 577] on input "radio" at bounding box center [307, 574] width 9 height 9
click at [317, 642] on span "Back" at bounding box center [312, 648] width 26 height 12
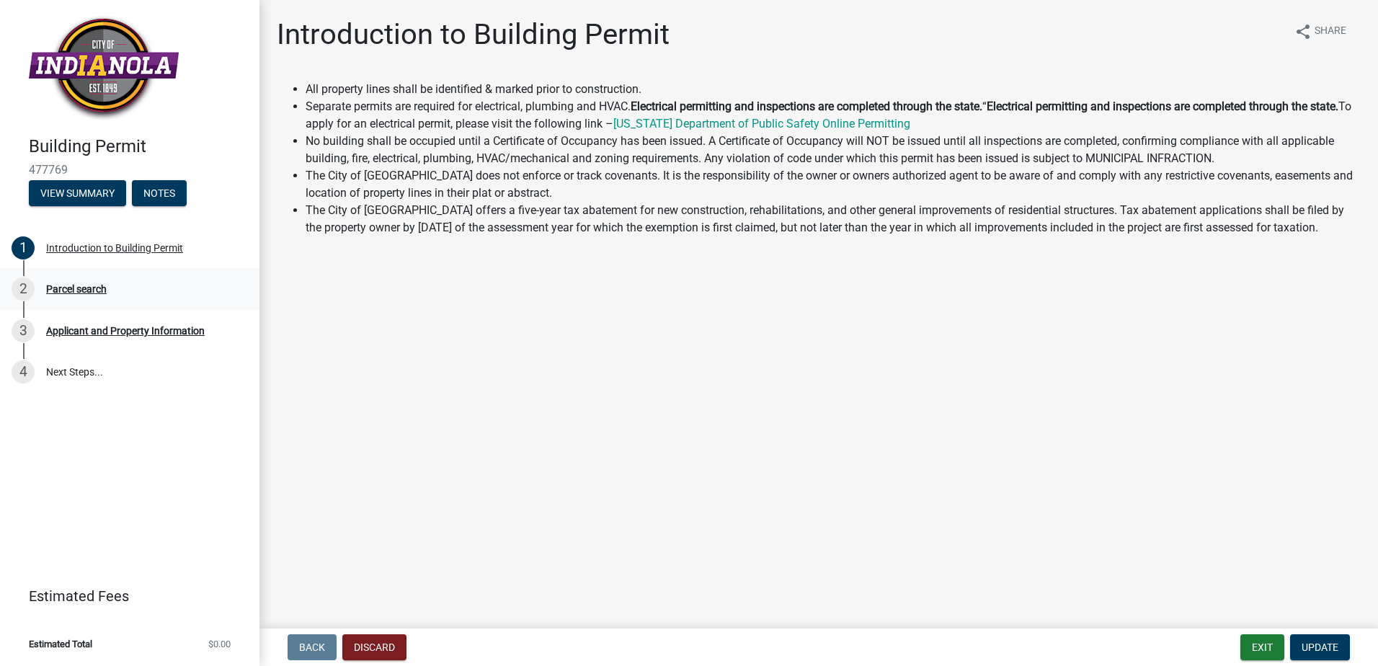
click at [81, 289] on div "Parcel search" at bounding box center [76, 289] width 61 height 10
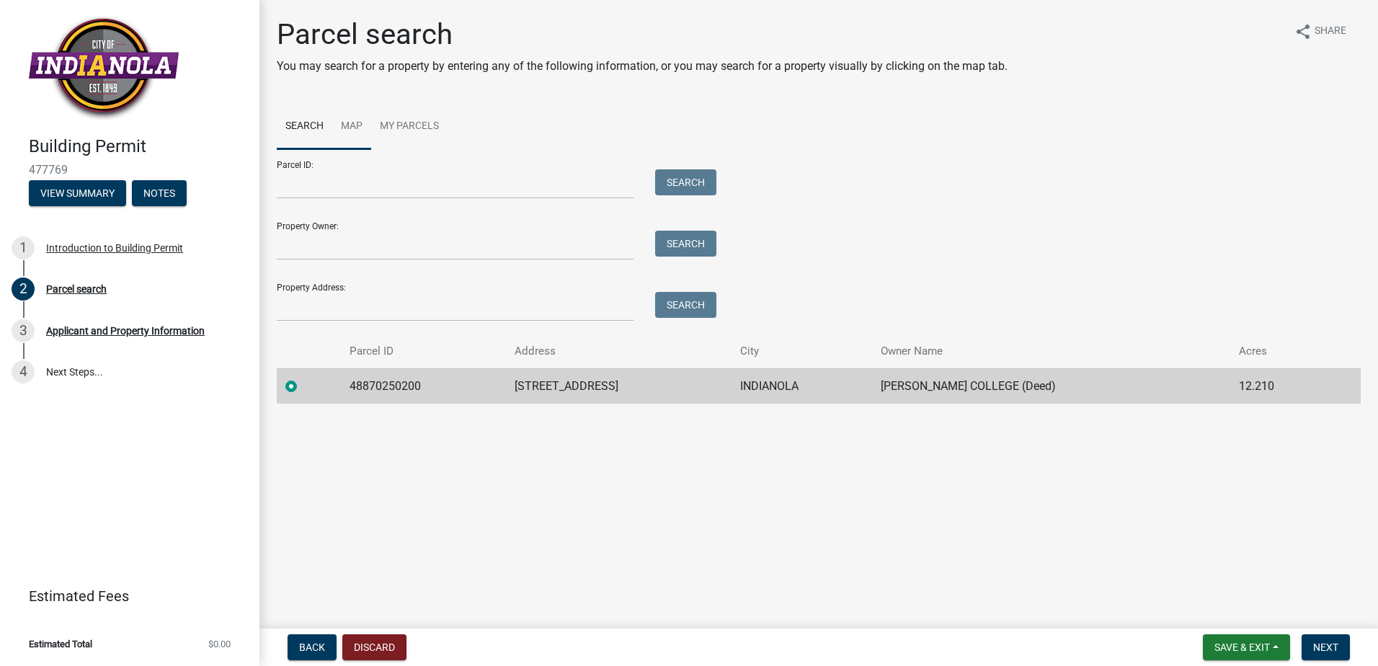
click at [358, 128] on link "Map" at bounding box center [351, 127] width 39 height 46
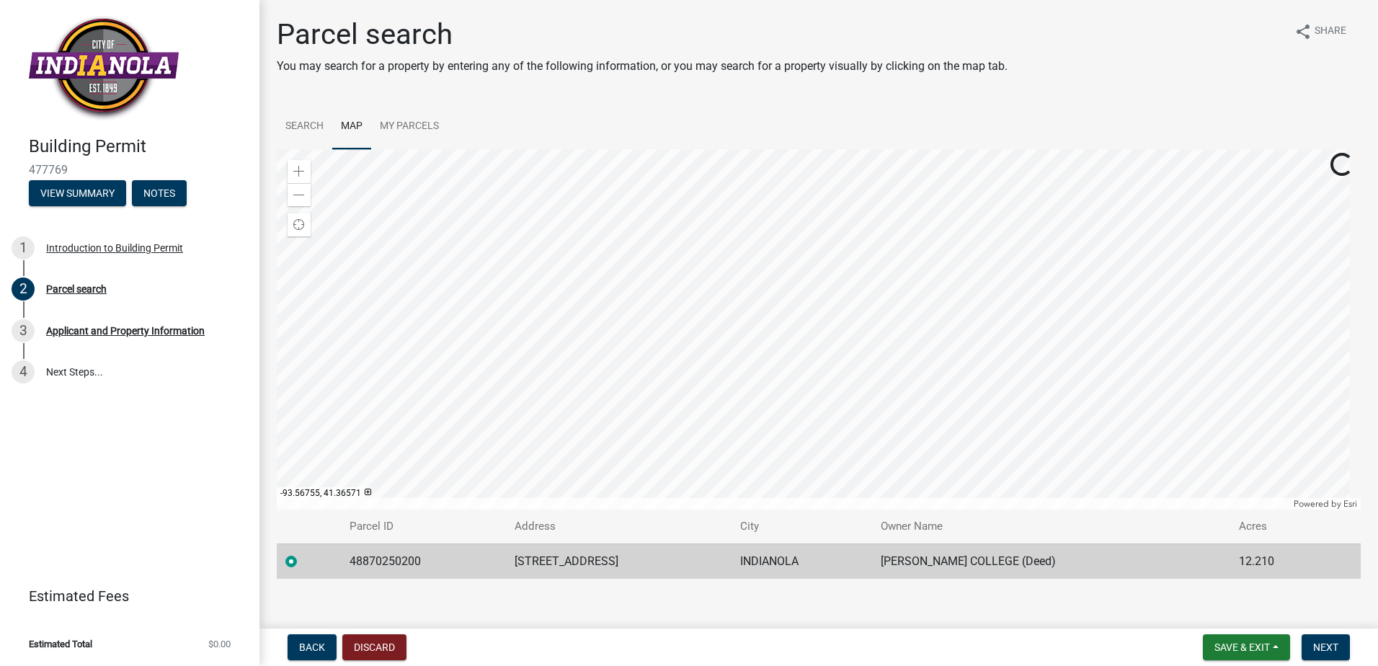
click at [571, 304] on div at bounding box center [819, 329] width 1084 height 360
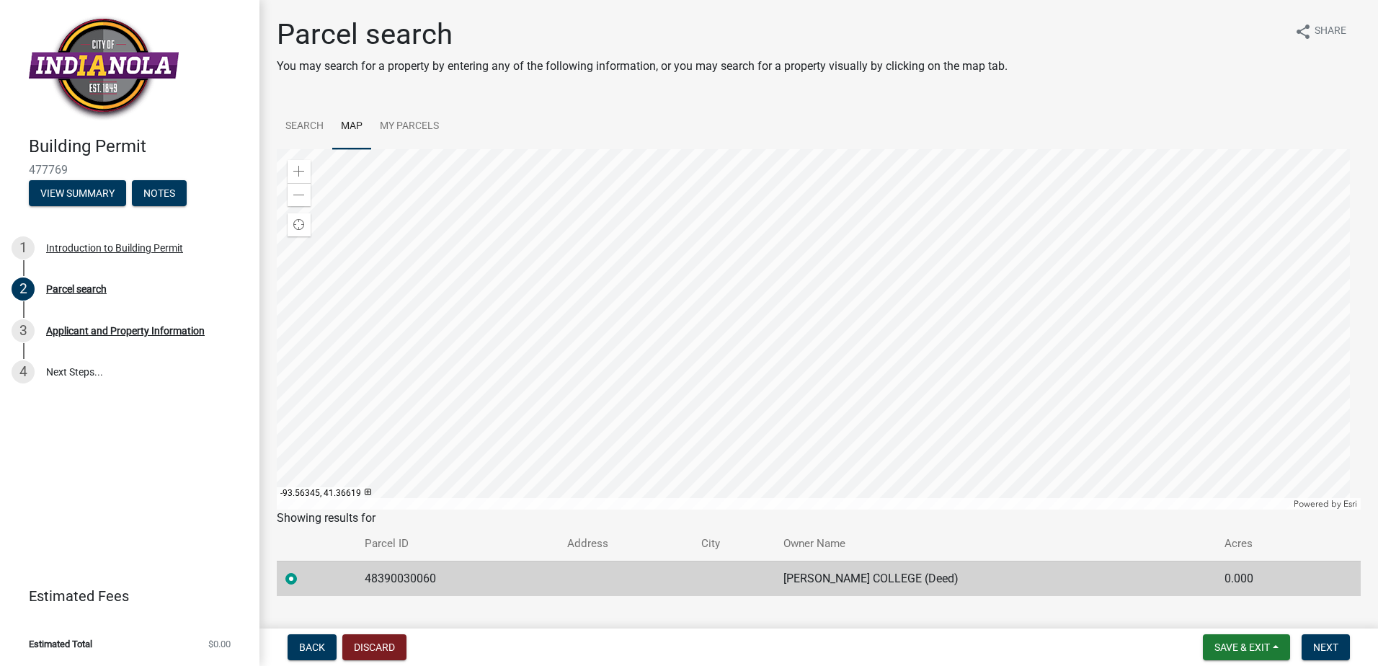
click at [845, 265] on div at bounding box center [819, 329] width 1084 height 360
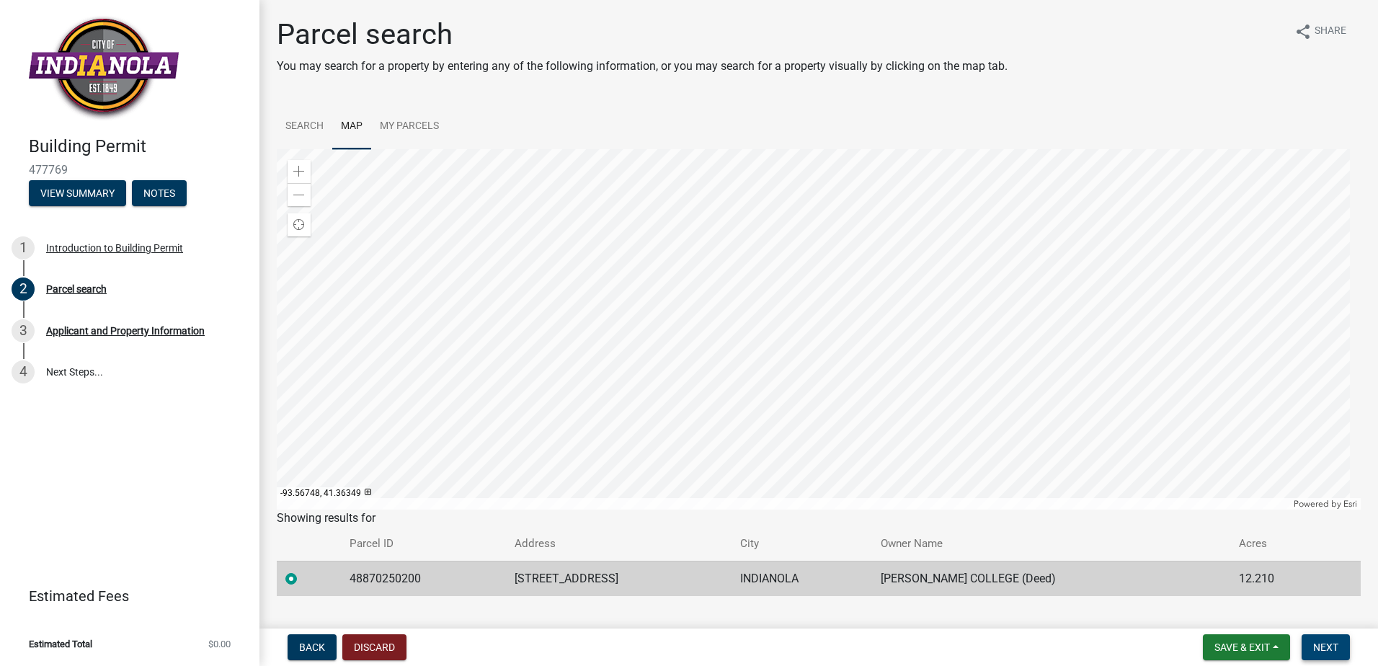
click at [1335, 647] on span "Next" at bounding box center [1325, 648] width 25 height 12
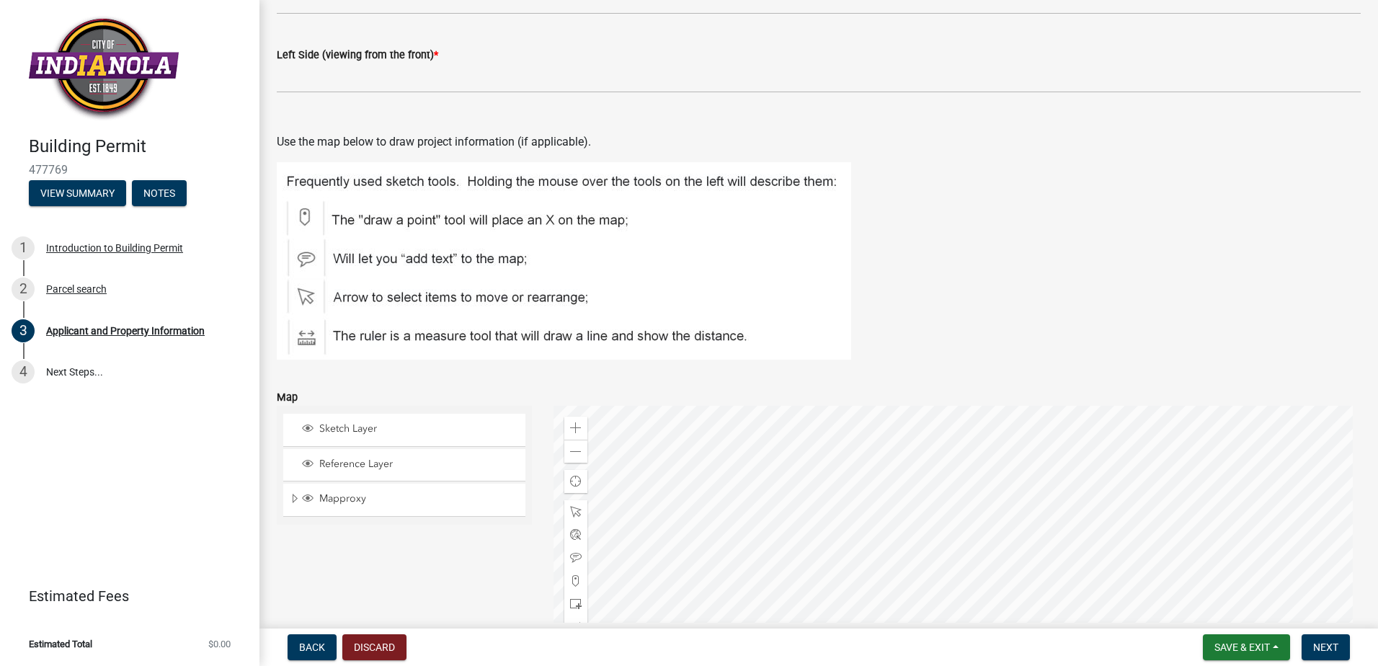
scroll to position [1861, 0]
